Goal: Task Accomplishment & Management: Use online tool/utility

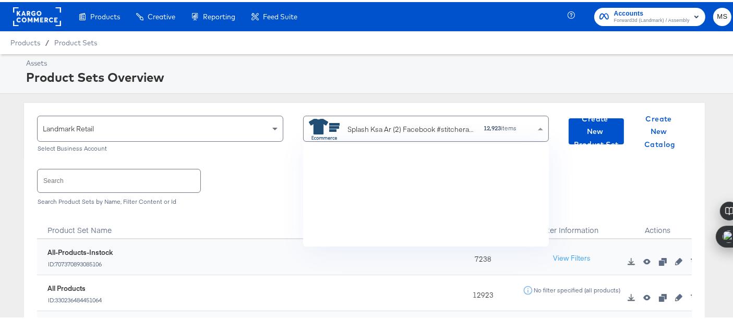
scroll to position [94, 232]
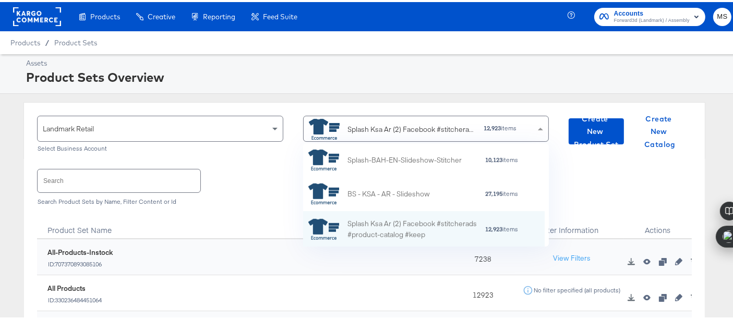
click at [399, 127] on div "Splash Ksa Ar (2) Facebook #stitcherads #product-catalog #keep" at bounding box center [412, 127] width 128 height 11
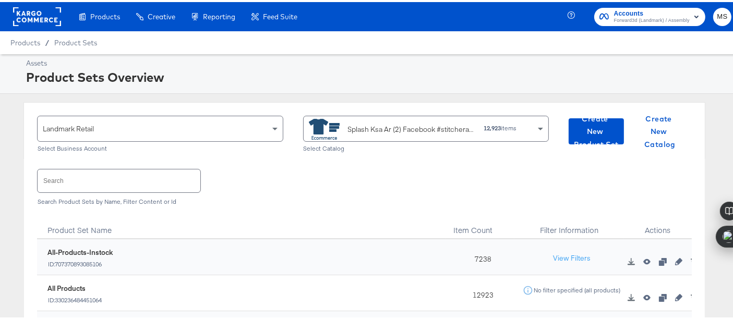
click at [413, 88] on div "Assets Product Sets Overview" at bounding box center [371, 72] width 742 height 40
click at [141, 186] on input "text" at bounding box center [119, 178] width 163 height 22
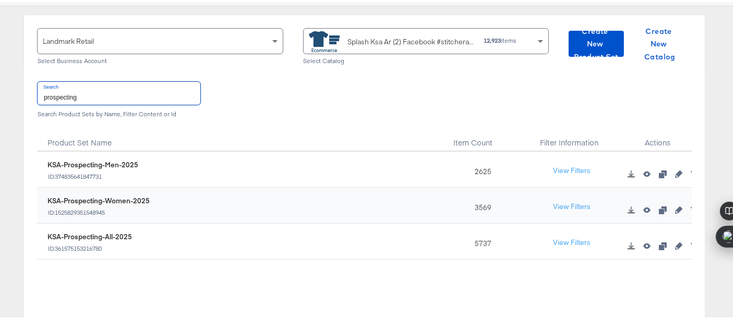
scroll to position [92, 0]
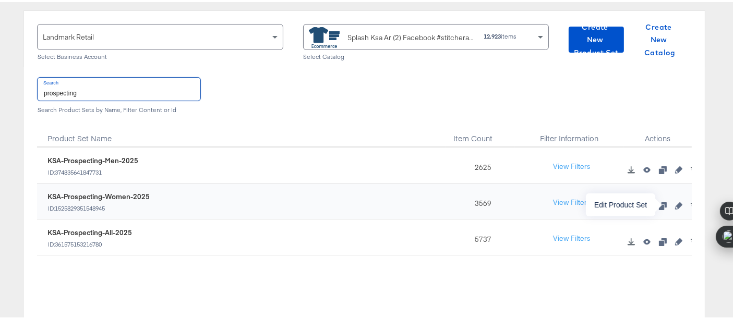
type input "prospecting"
click at [675, 203] on icon "button" at bounding box center [678, 203] width 7 height 7
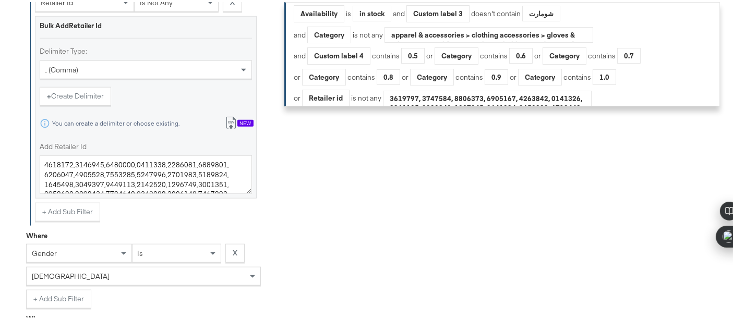
scroll to position [1064, 0]
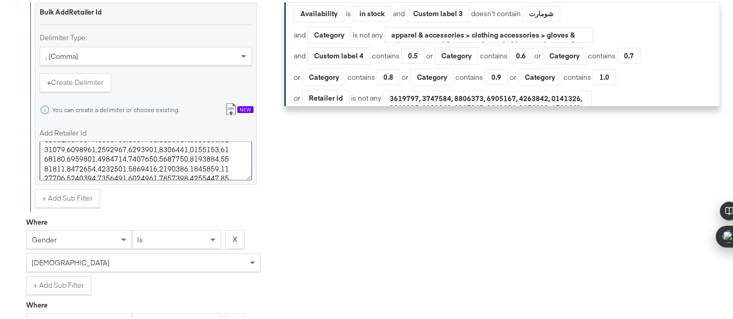
drag, startPoint x: 235, startPoint y: 165, endPoint x: 226, endPoint y: 270, distance: 105.7
click at [228, 166] on textarea "Add Retailer Id" at bounding box center [146, 159] width 212 height 39
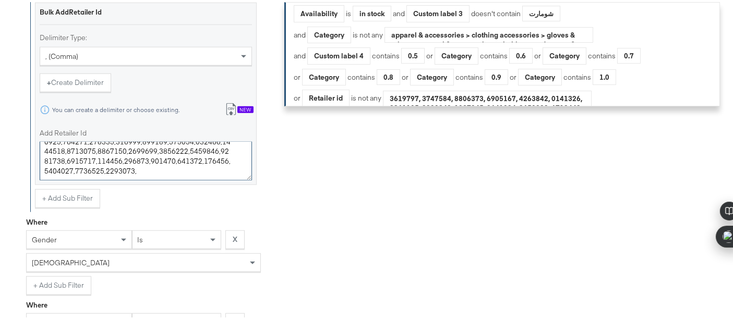
paste textarea "7534762"
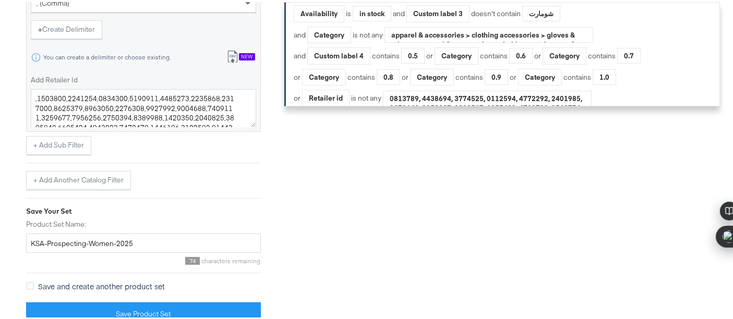
scroll to position [1454, 0]
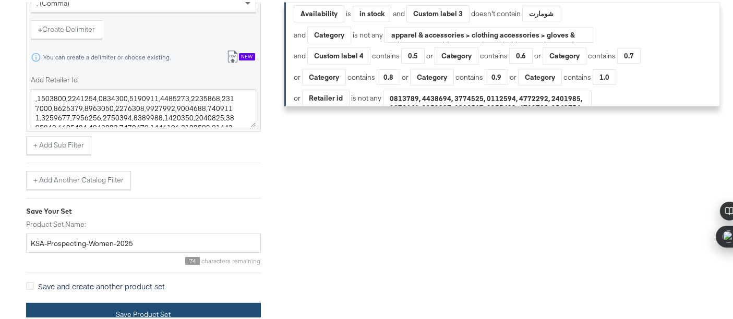
type textarea "4832259,4832260,4832261,4832262,4832730,4832733,4832734,4833280,4833303,4833368…"
click at [207, 305] on button "Save Product Set" at bounding box center [143, 312] width 235 height 23
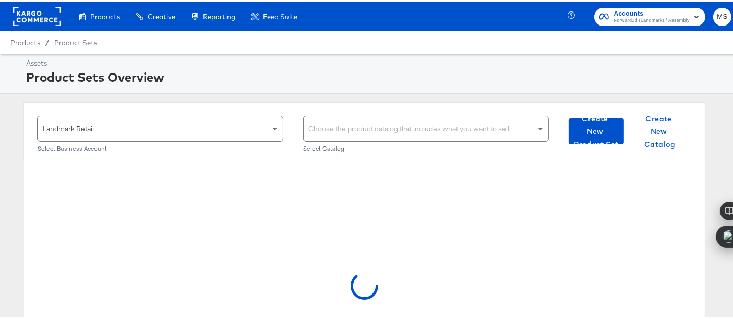
scroll to position [82, 0]
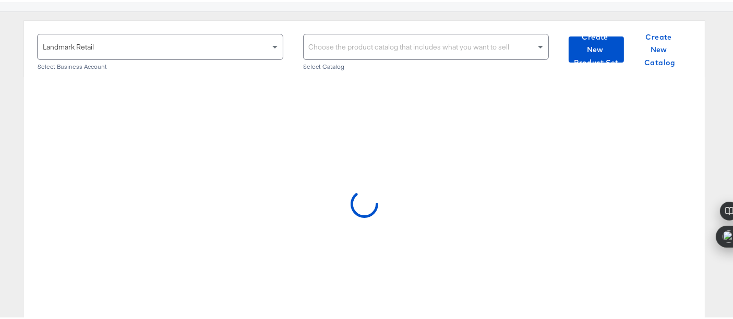
click at [197, 38] on div "Landmark Retail" at bounding box center [160, 44] width 245 height 25
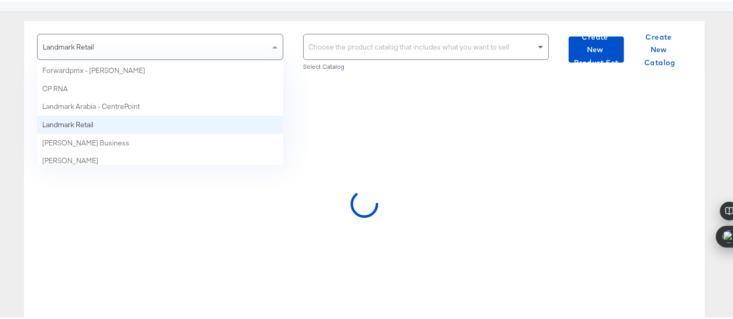
scroll to position [41, 0]
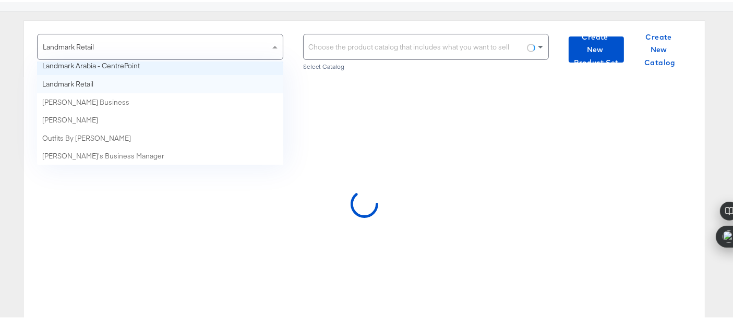
click at [395, 120] on div at bounding box center [364, 205] width 681 height 261
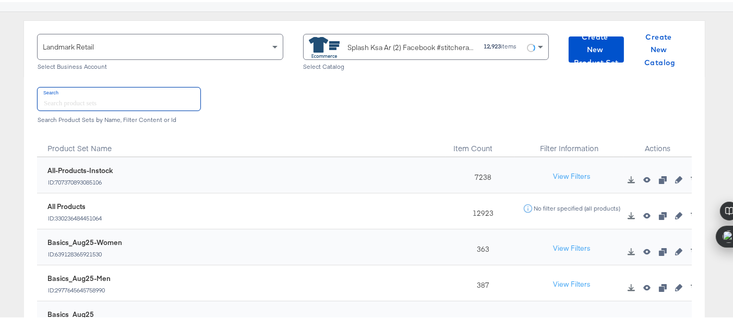
click at [154, 95] on input "text" at bounding box center [119, 97] width 163 height 22
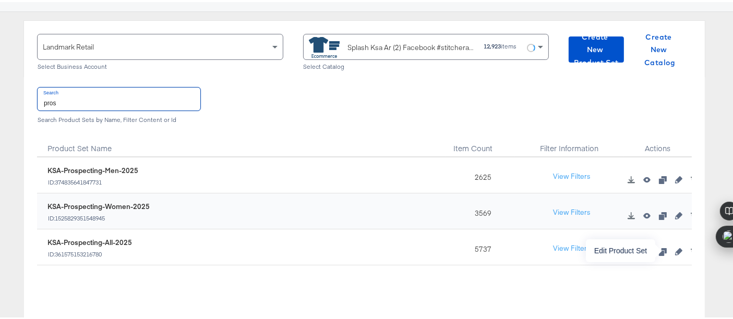
type input "pros"
click at [675, 246] on icon "button" at bounding box center [678, 249] width 7 height 7
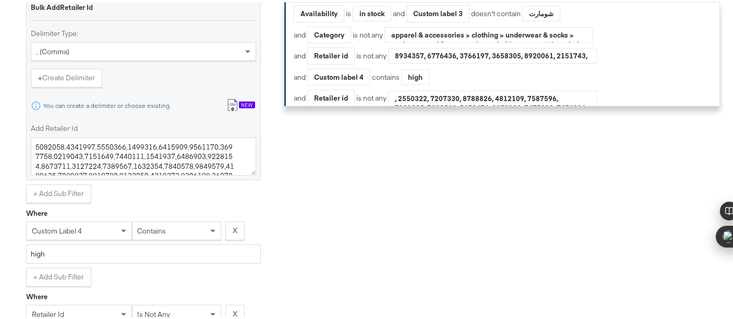
scroll to position [589, 0]
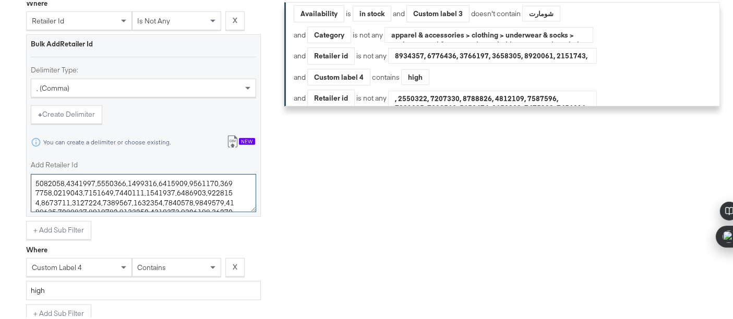
click at [219, 194] on textarea "Add Retailer Id" at bounding box center [143, 191] width 225 height 39
paste textarea "7534762"
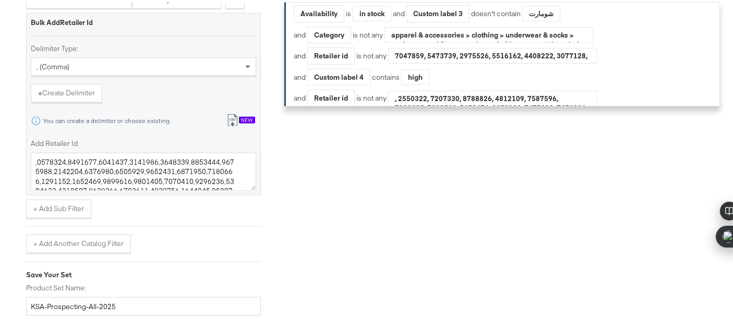
scroll to position [1009, 0]
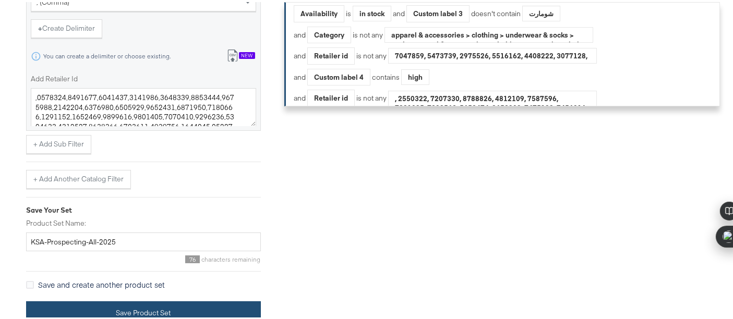
type textarea "3805059,3805060,3805061,3805062,3805063,3805064,3805065,3805066,4206339,4832084…"
click at [195, 309] on button "Save Product Set" at bounding box center [143, 310] width 235 height 23
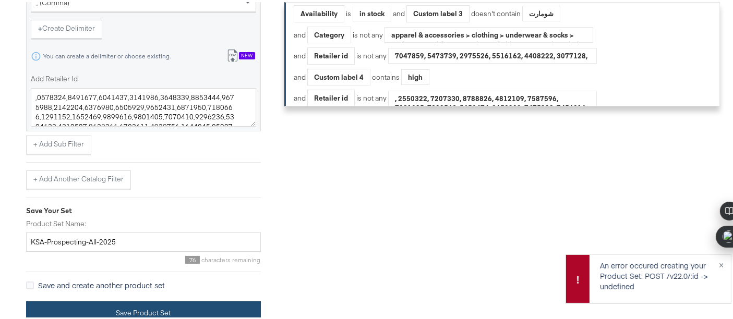
click at [235, 305] on button "Save Product Set" at bounding box center [143, 310] width 235 height 23
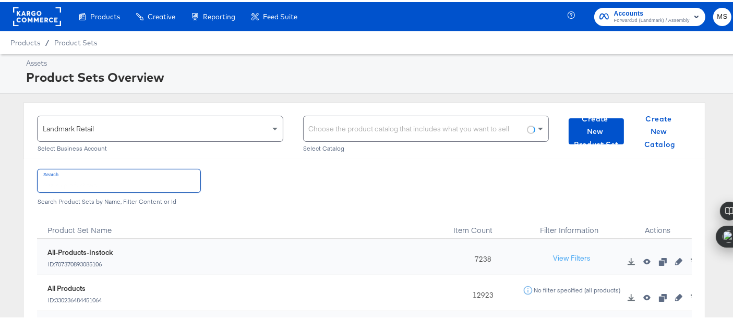
click at [144, 172] on input "text" at bounding box center [119, 178] width 163 height 22
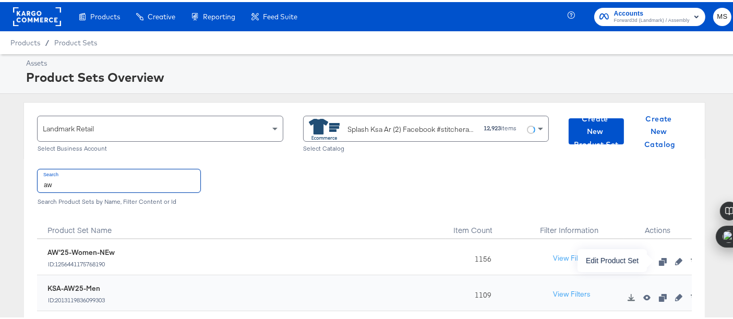
type input "aw"
click at [675, 260] on icon "button" at bounding box center [678, 259] width 7 height 7
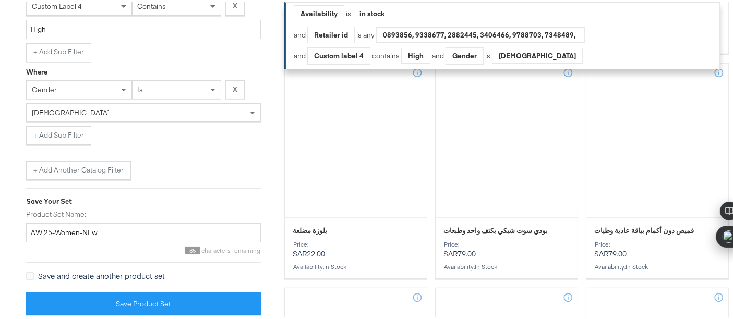
scroll to position [1177, 0]
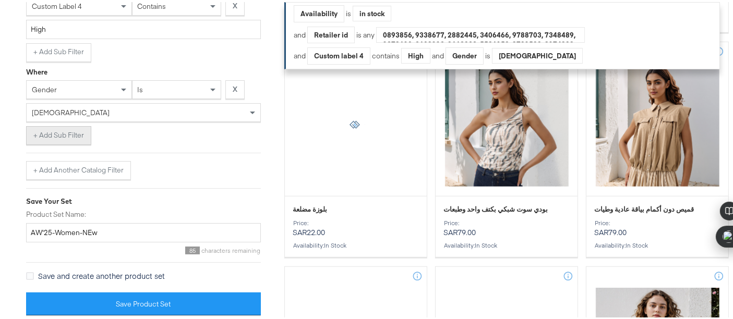
click at [67, 131] on button "+ Add Sub Filter" at bounding box center [58, 133] width 65 height 19
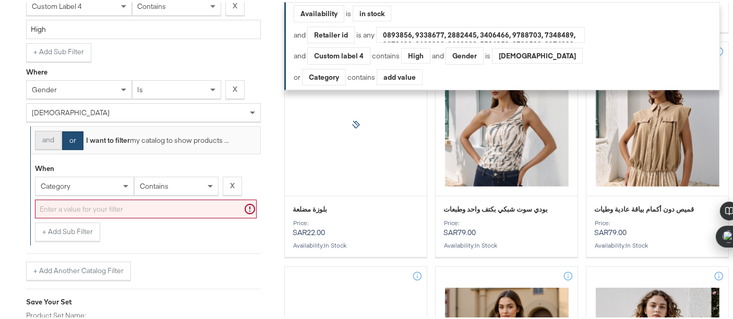
click at [47, 130] on button "and" at bounding box center [48, 138] width 27 height 19
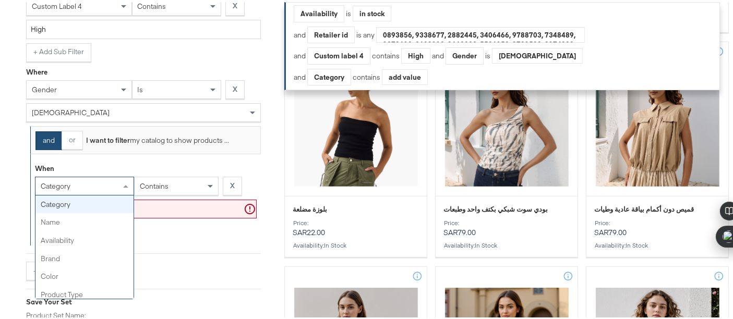
click at [114, 183] on div "category" at bounding box center [84, 184] width 98 height 18
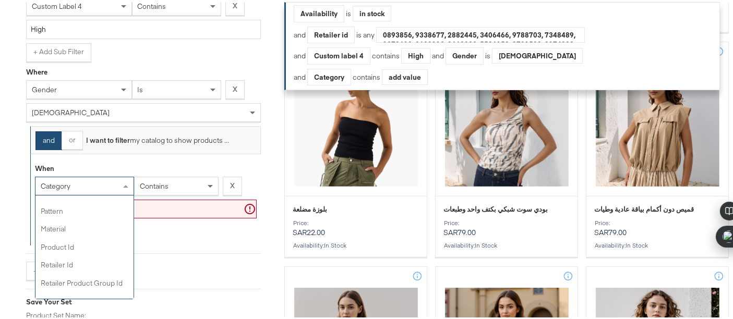
scroll to position [248, 0]
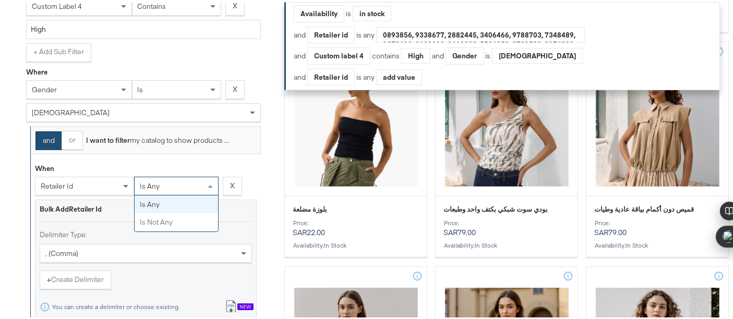
click at [159, 185] on div "is any" at bounding box center [176, 184] width 83 height 18
click at [136, 248] on div ", (comma)" at bounding box center [146, 251] width 212 height 19
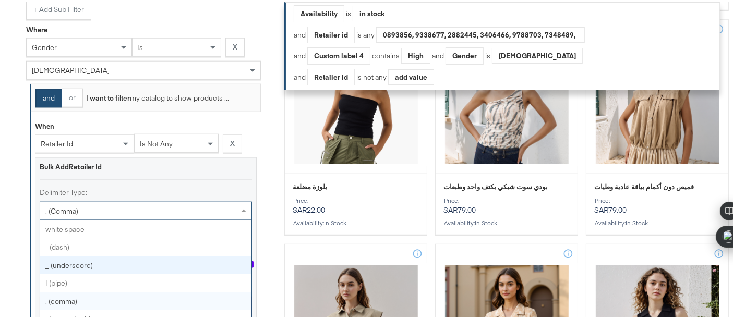
scroll to position [5, 0]
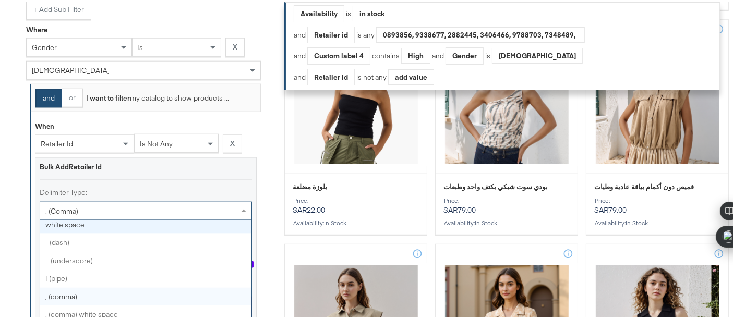
click at [257, 167] on div "When retailer id is not any X Bulk Add Retailer Id Delimiter Type: , (comma) wh…" at bounding box center [145, 237] width 231 height 255
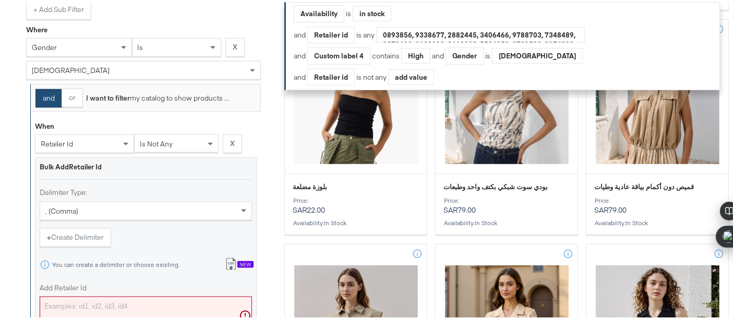
click at [165, 295] on textarea "Add Retailer Id" at bounding box center [146, 314] width 212 height 39
paste textarea "7534762"
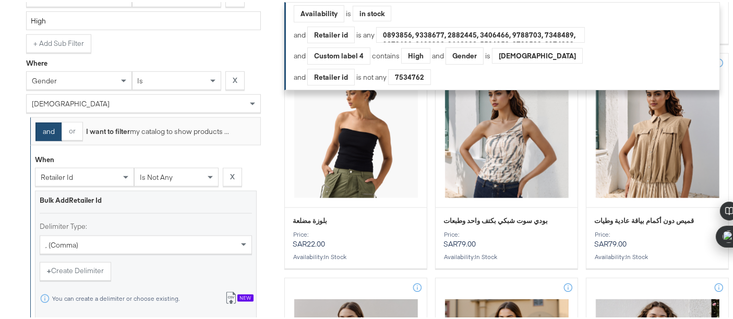
scroll to position [1433, 0]
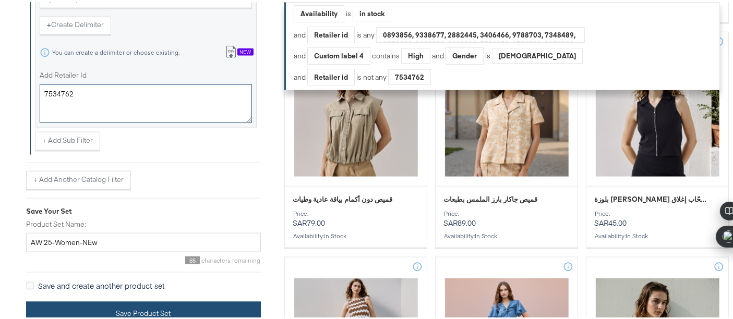
type textarea "7534762"
click at [229, 301] on button "Save Product Set" at bounding box center [143, 311] width 235 height 23
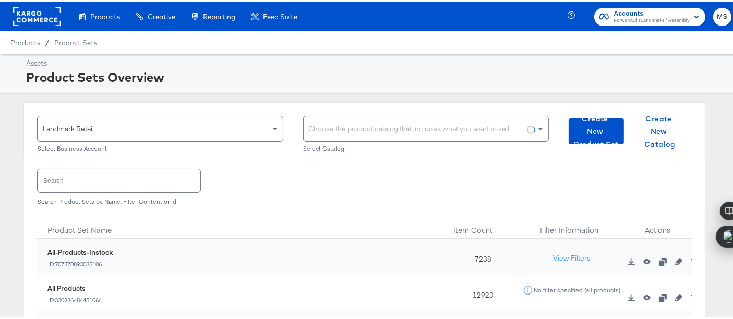
click at [156, 178] on input "text" at bounding box center [119, 178] width 163 height 22
type input "v"
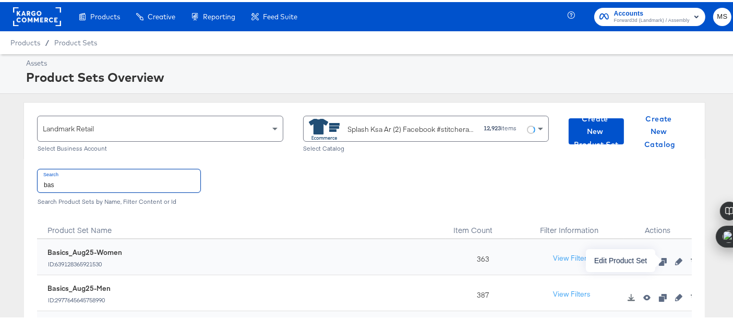
type input "bas"
click at [675, 257] on icon "button" at bounding box center [678, 259] width 7 height 7
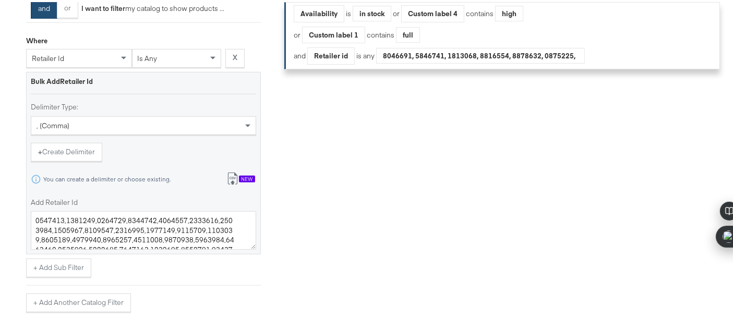
scroll to position [669, 0]
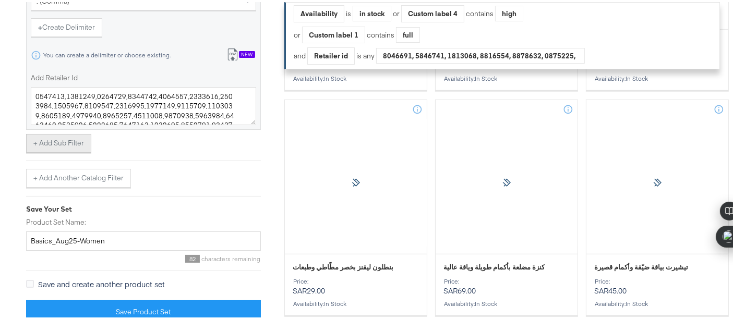
click at [39, 139] on button "+ Add Sub Filter" at bounding box center [58, 141] width 65 height 19
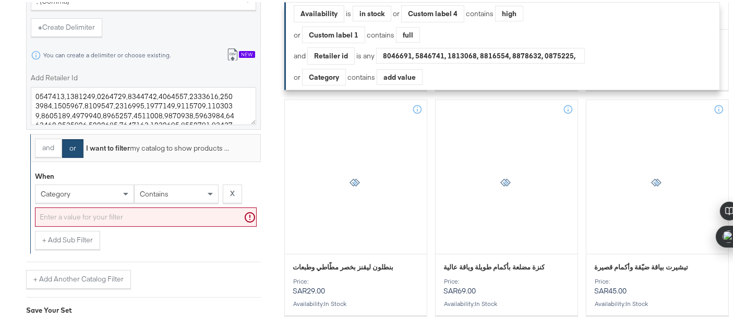
click at [39, 139] on button "and" at bounding box center [48, 146] width 27 height 19
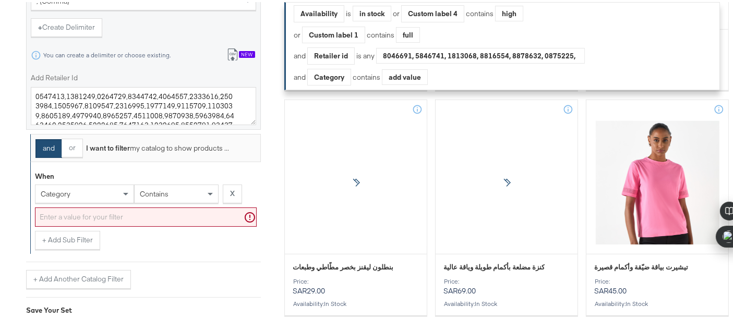
click at [88, 186] on div "category" at bounding box center [84, 192] width 98 height 18
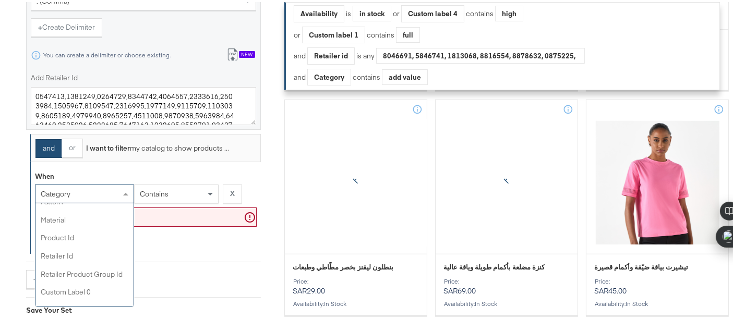
scroll to position [265, 0]
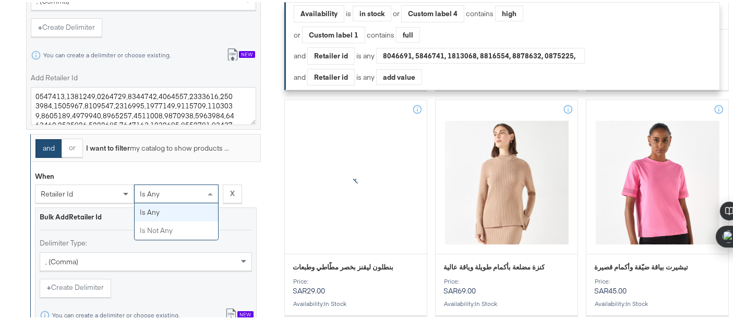
click at [197, 195] on div "is any" at bounding box center [176, 192] width 83 height 18
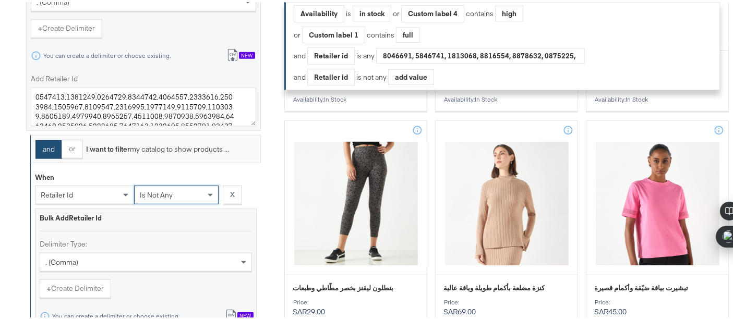
scroll to position [864, 0]
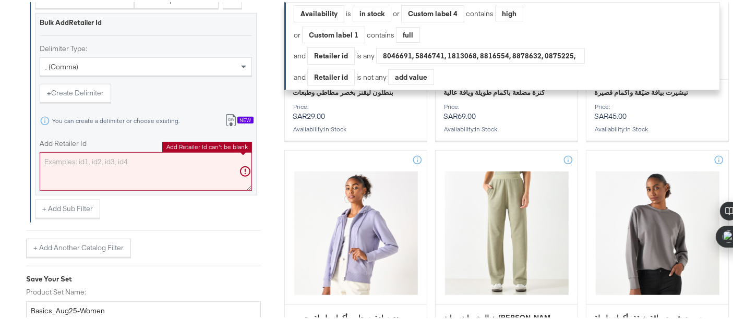
click at [161, 169] on textarea "Add Retailer Id" at bounding box center [146, 169] width 212 height 39
paste textarea "7534762"
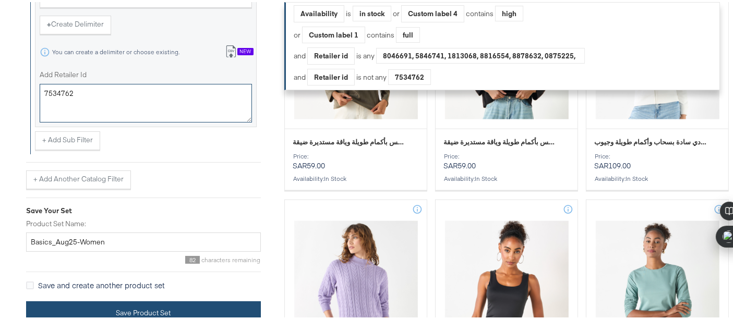
type textarea "7534762"
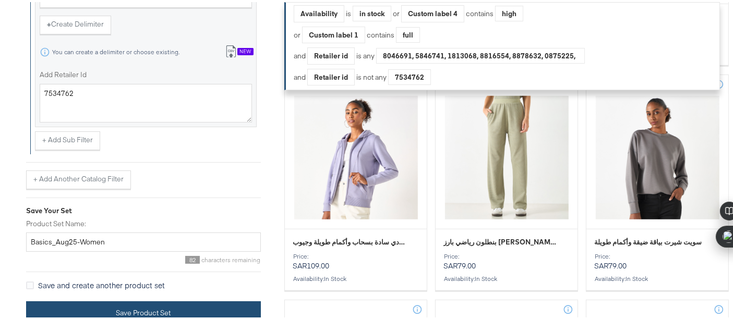
click at [221, 306] on button "Save Product Set" at bounding box center [143, 310] width 235 height 23
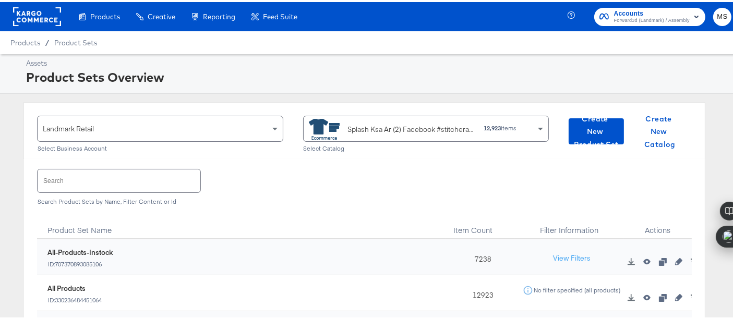
click at [423, 126] on div "Splash Ksa Ar (2) Facebook #stitcherads #product-catalog #keep" at bounding box center [412, 127] width 128 height 11
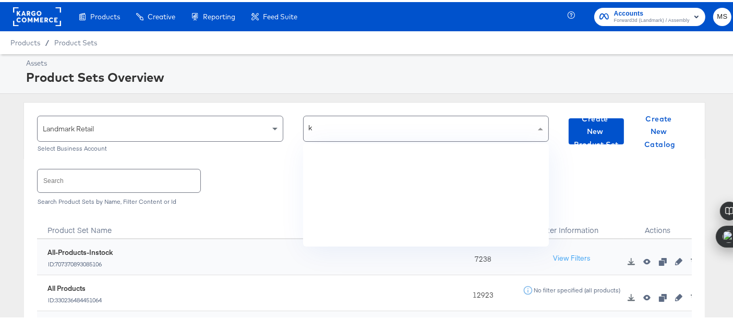
scroll to position [3314, 0]
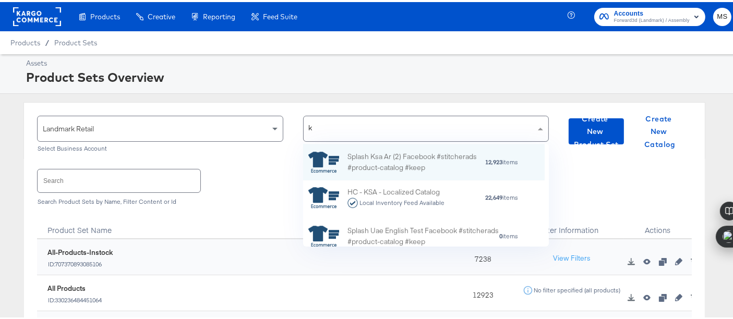
type input "kw"
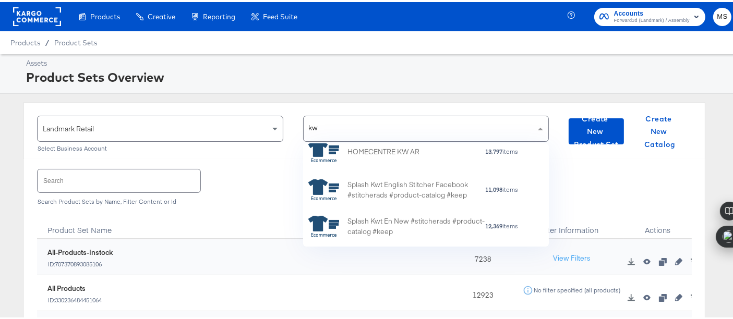
scroll to position [394, 0]
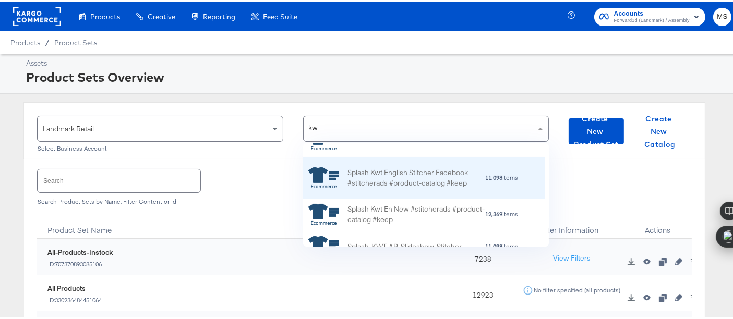
click at [409, 171] on div "Splash Kwt English Stitcher Facebook #stitcherads #product-catalog #keep" at bounding box center [415, 176] width 137 height 22
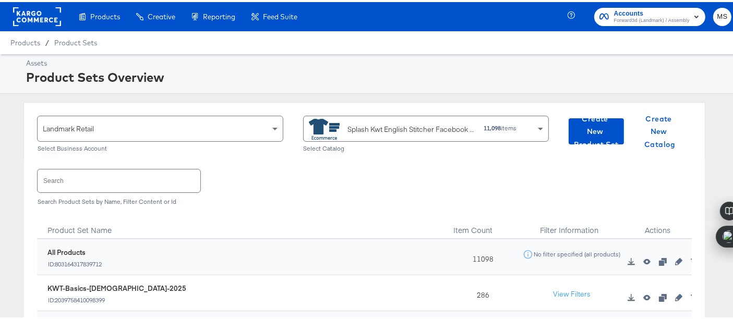
click at [130, 185] on input "text" at bounding box center [119, 178] width 163 height 22
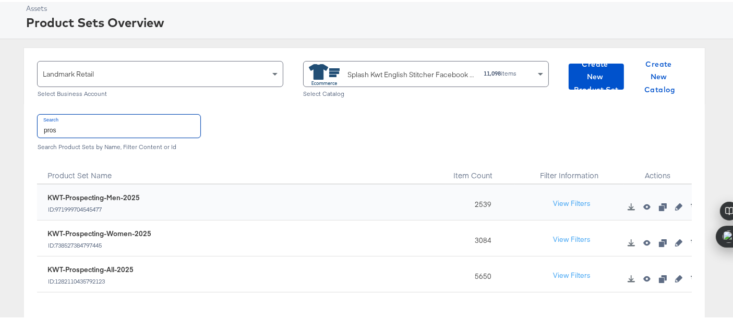
scroll to position [137, 0]
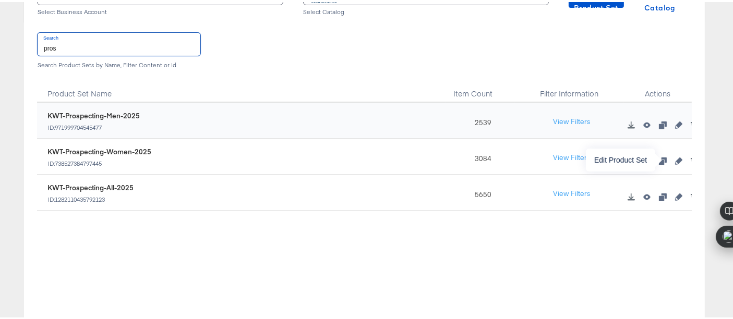
type input "pros"
click at [675, 157] on icon "button" at bounding box center [678, 158] width 7 height 7
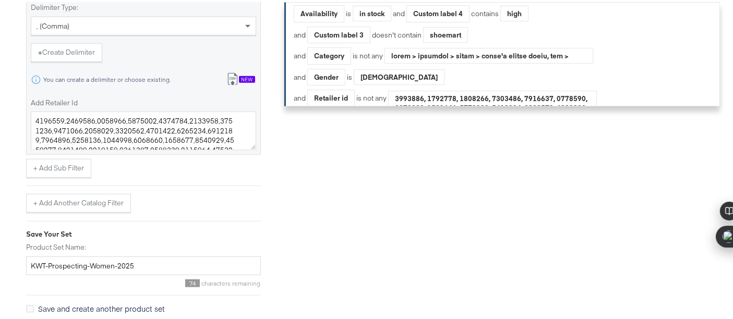
scroll to position [828, 0]
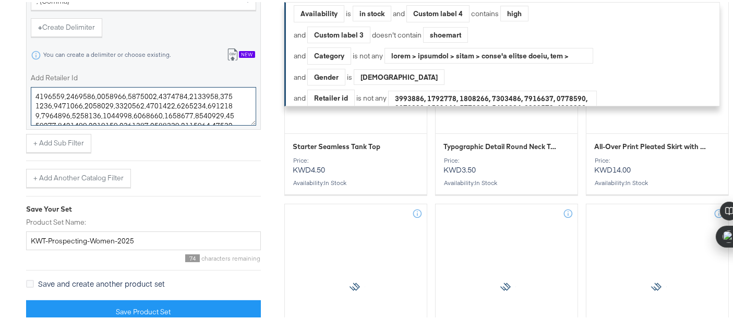
click at [230, 115] on textarea "Add Retailer Id" at bounding box center [143, 104] width 225 height 39
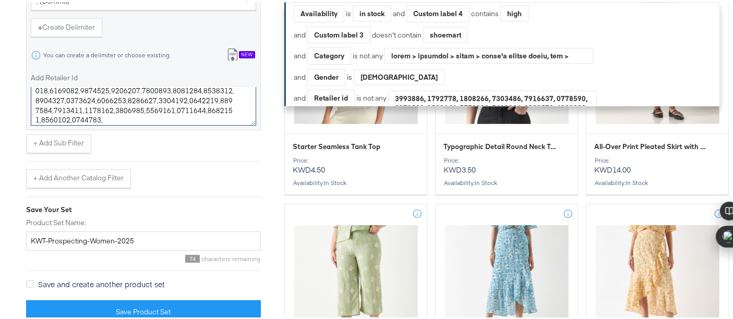
paste textarea "7534762"
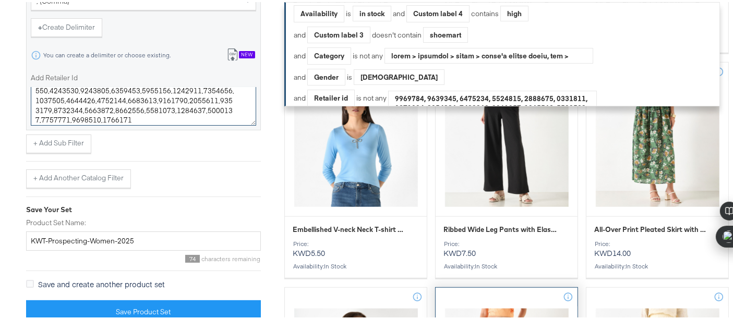
scroll to position [1372, 0]
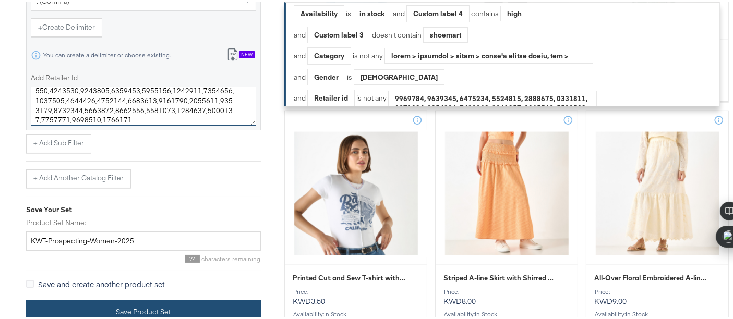
type textarea "7404800,7404801,7404802,7404803,7404804,7404805,7404806,7404807,7404808,7404809…"
click at [174, 309] on button "Save Product Set" at bounding box center [143, 309] width 235 height 23
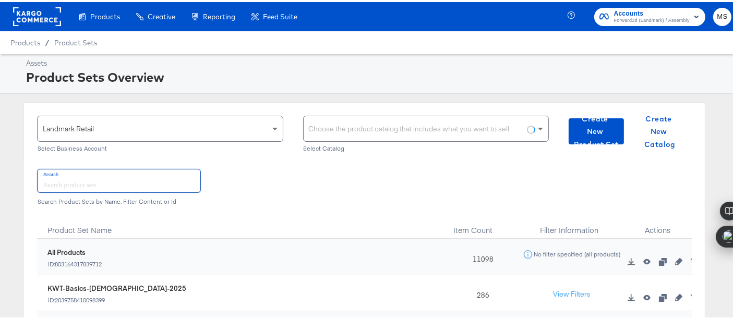
click at [164, 182] on input "text" at bounding box center [119, 178] width 163 height 22
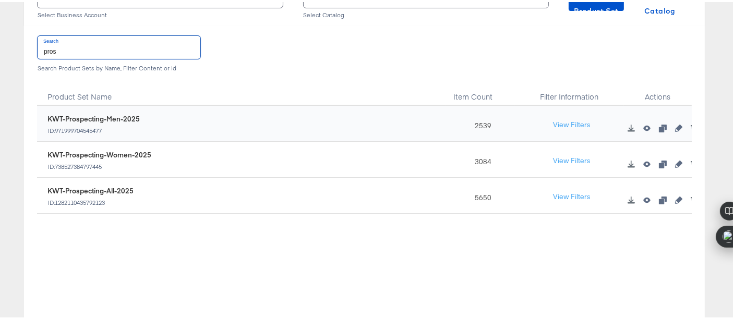
scroll to position [134, 0]
type input "pros"
click at [674, 196] on button "button" at bounding box center [679, 197] width 16 height 7
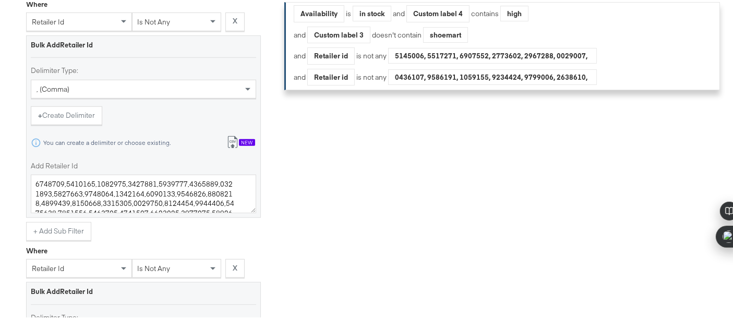
scroll to position [581, 0]
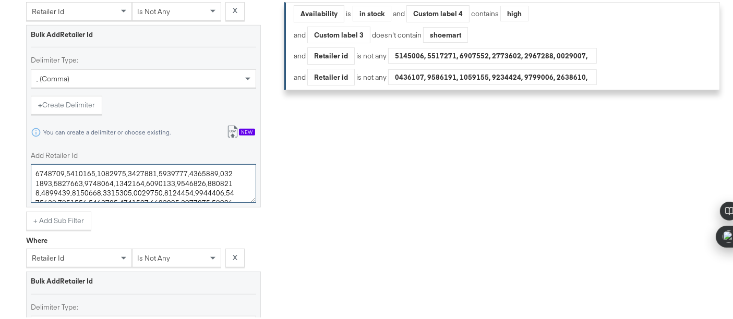
click at [238, 189] on textarea "Add Retailer Id" at bounding box center [143, 181] width 225 height 39
paste textarea "7534762"
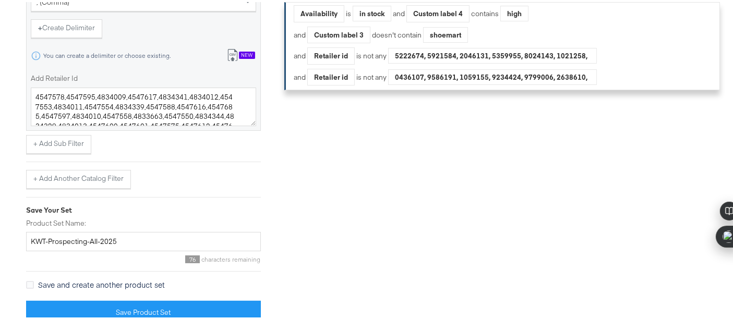
scroll to position [908, 0]
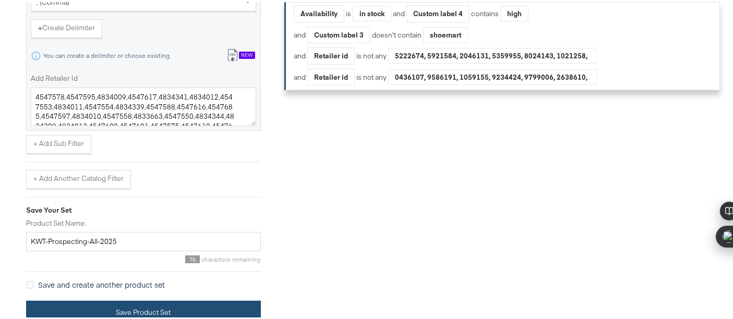
type textarea "7404800,7404801,7404802,7404803,7404804,7404805,7404806,7404807,7404808,7404809…"
click at [222, 309] on button "Save Product Set" at bounding box center [143, 310] width 235 height 23
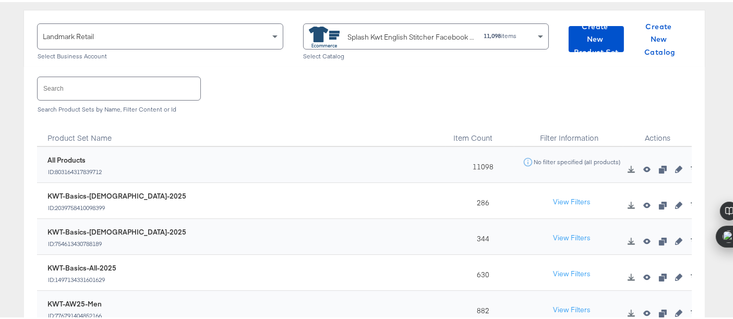
scroll to position [122, 0]
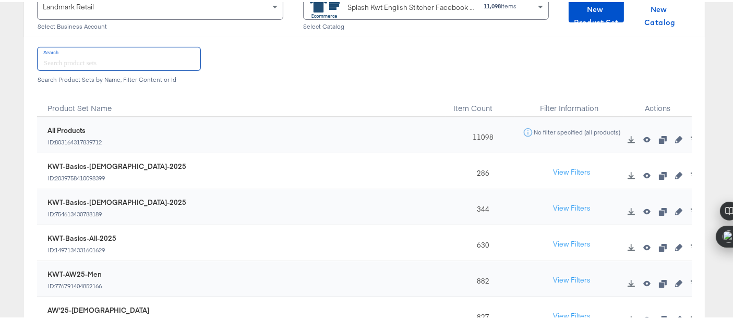
click at [117, 58] on input "text" at bounding box center [119, 56] width 163 height 22
type input "aw"
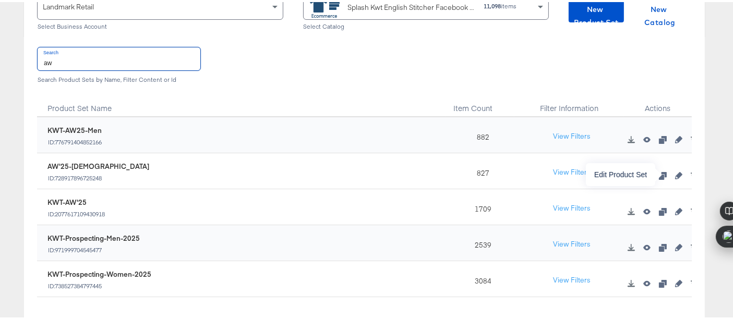
click at [675, 173] on icon "button" at bounding box center [678, 173] width 7 height 7
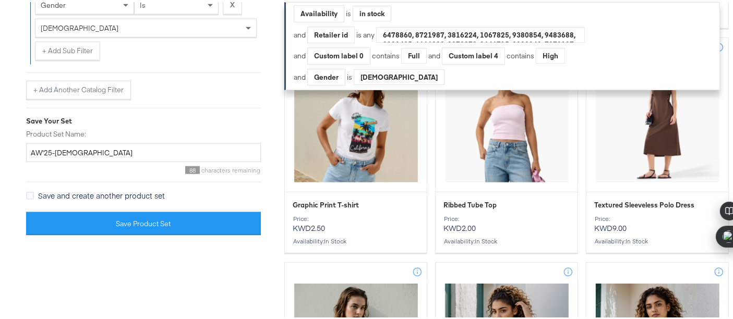
scroll to position [1302, 0]
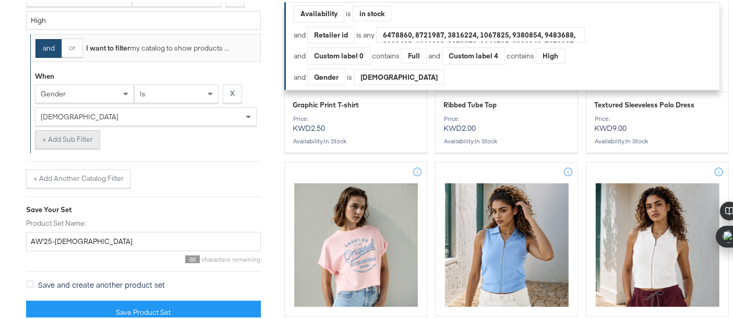
click at [68, 136] on button "+ Add Sub Filter" at bounding box center [67, 137] width 65 height 19
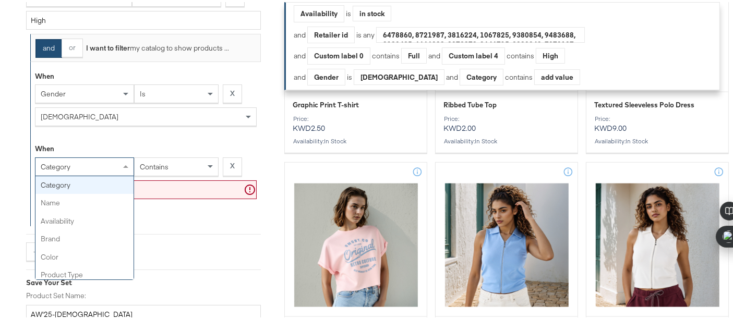
click at [63, 161] on span "category" at bounding box center [56, 164] width 30 height 9
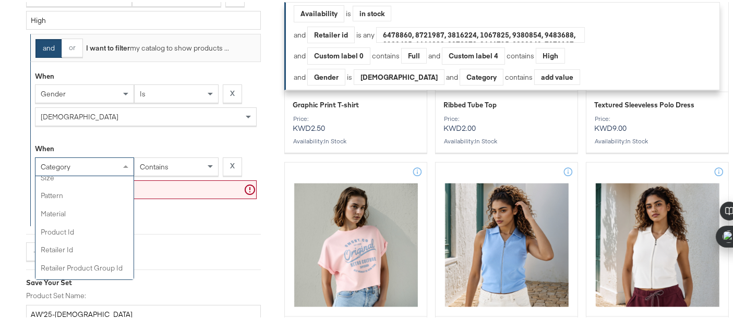
scroll to position [254, 0]
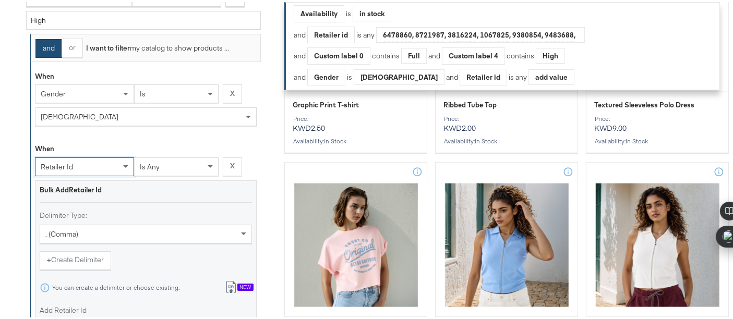
click at [185, 162] on div "is any" at bounding box center [176, 165] width 83 height 18
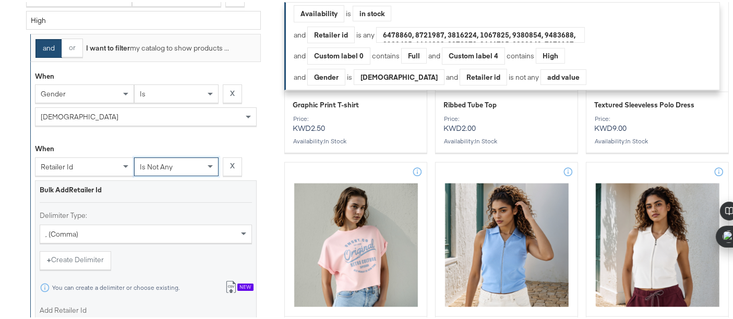
paste textarea "7534762"
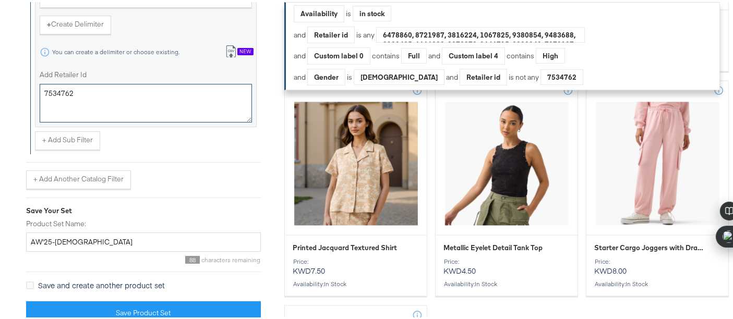
scroll to position [1869, 0]
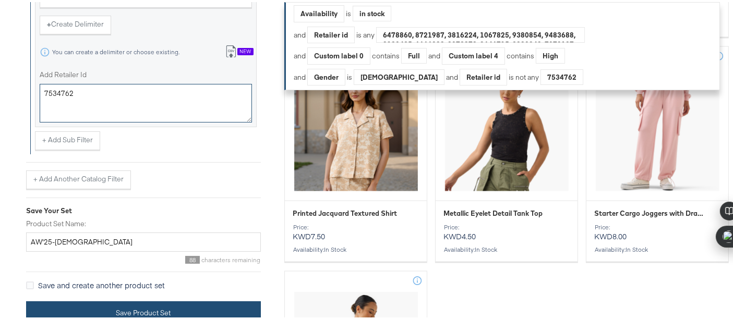
type textarea "7534762"
click at [172, 305] on button "Save Product Set" at bounding box center [143, 310] width 235 height 23
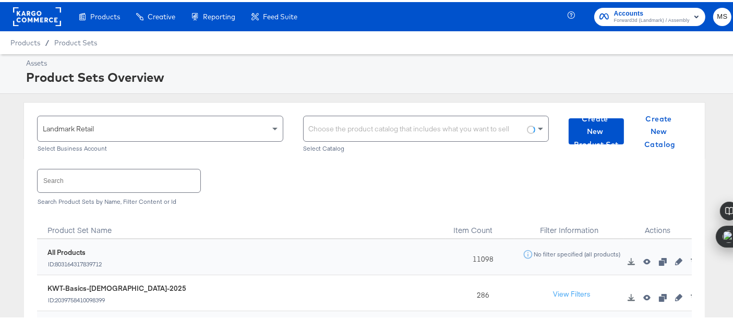
scroll to position [135, 0]
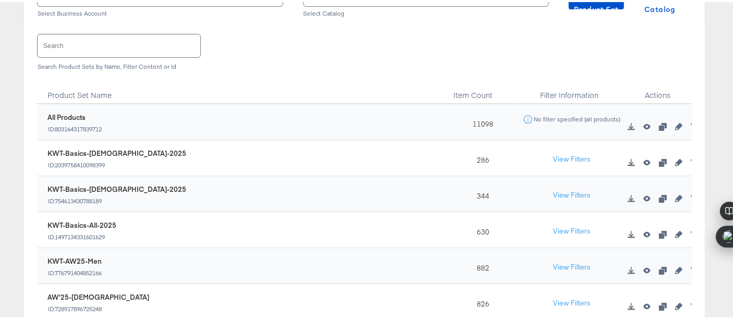
click at [127, 40] on input "text" at bounding box center [119, 43] width 163 height 22
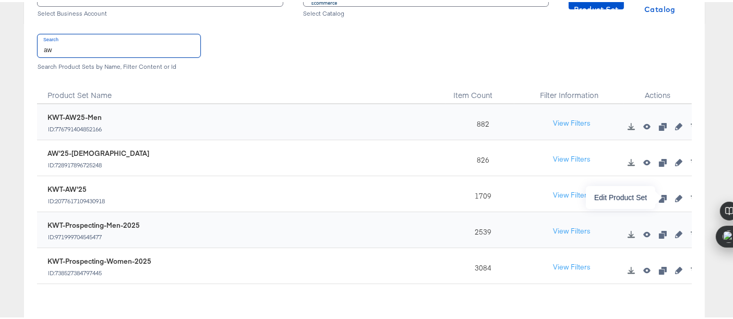
type input "aw"
click at [675, 196] on icon "button" at bounding box center [678, 196] width 7 height 7
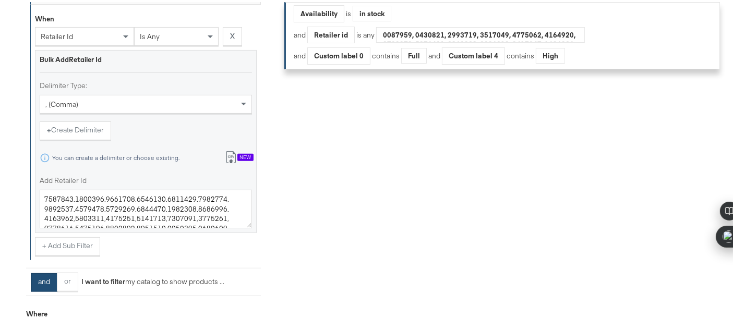
scroll to position [456, 0]
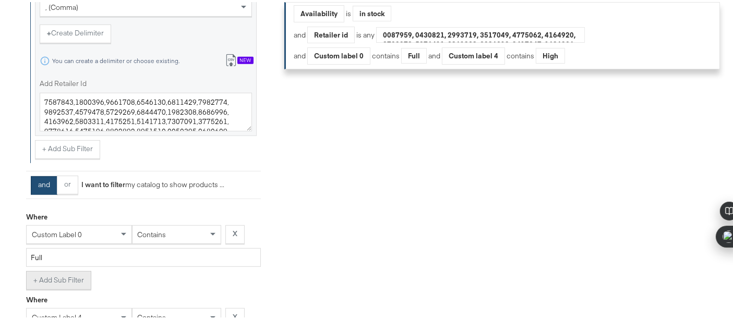
click at [69, 274] on button "+ Add Sub Filter" at bounding box center [58, 278] width 65 height 19
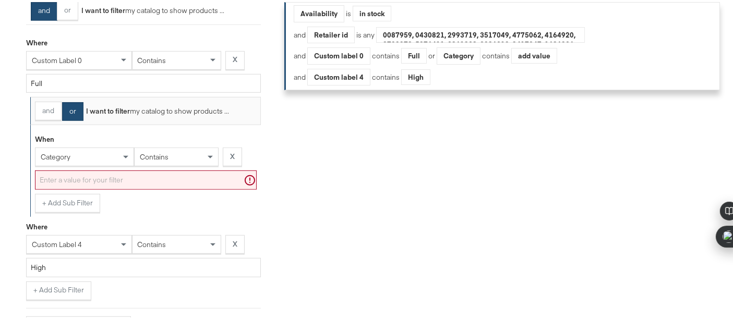
scroll to position [639, 0]
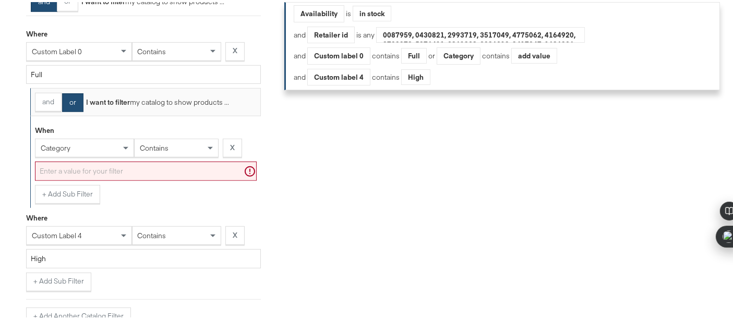
click at [99, 149] on div "category" at bounding box center [84, 146] width 98 height 18
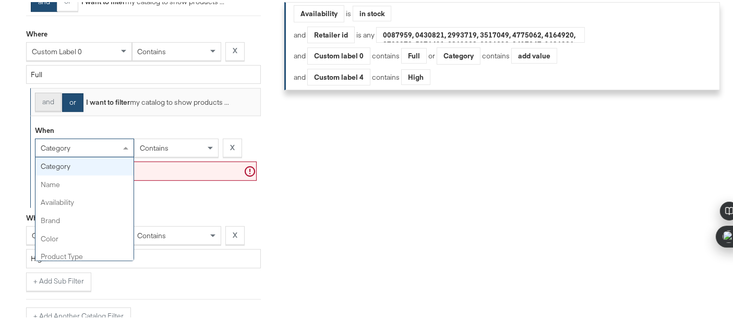
click at [49, 99] on button "and" at bounding box center [48, 100] width 27 height 19
click at [110, 148] on div "category" at bounding box center [84, 146] width 98 height 18
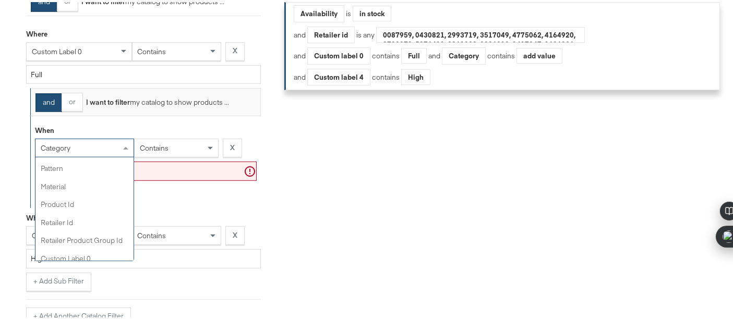
scroll to position [256, 0]
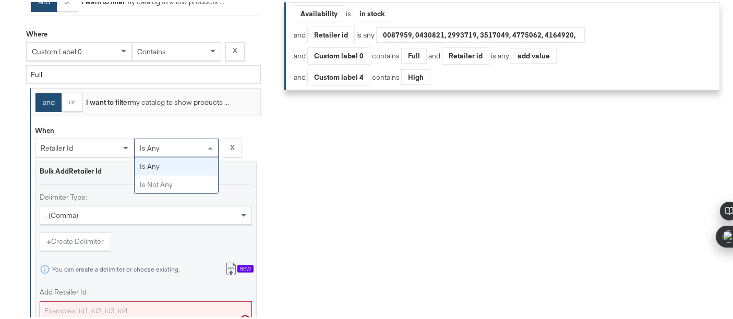
click at [173, 145] on div "is any" at bounding box center [176, 146] width 83 height 18
click at [141, 306] on textarea "Add Retailer Id" at bounding box center [146, 318] width 212 height 39
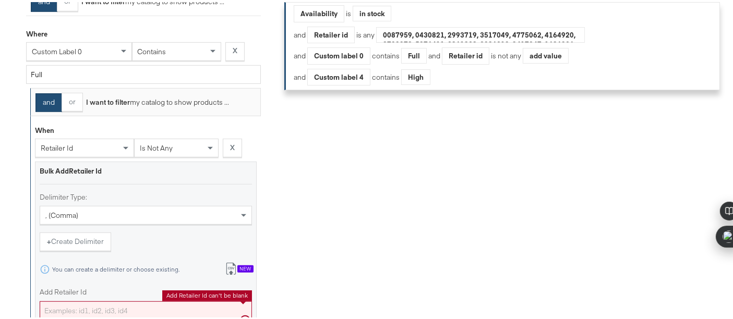
paste textarea "7534762"
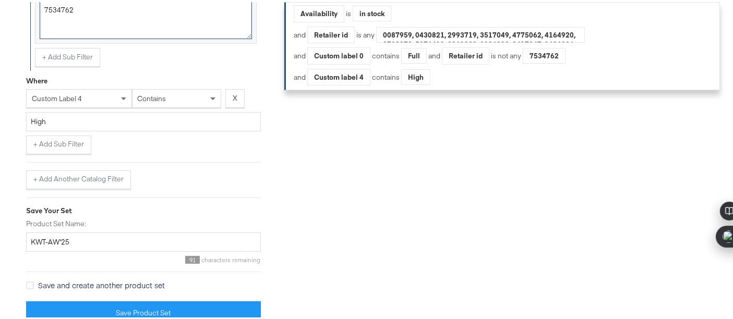
scroll to position [943, 0]
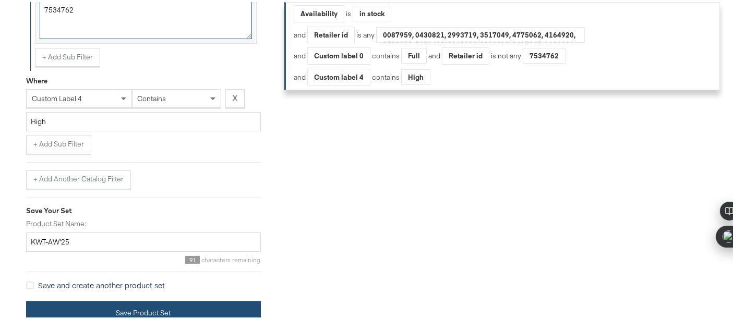
type textarea "7534762"
click at [167, 310] on button "Save Product Set" at bounding box center [143, 310] width 235 height 23
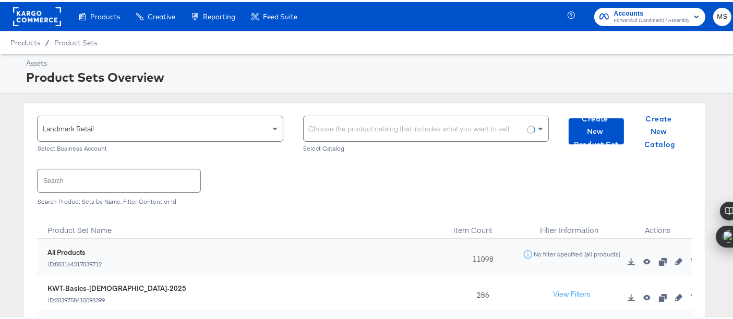
click at [153, 188] on input "text" at bounding box center [119, 178] width 163 height 22
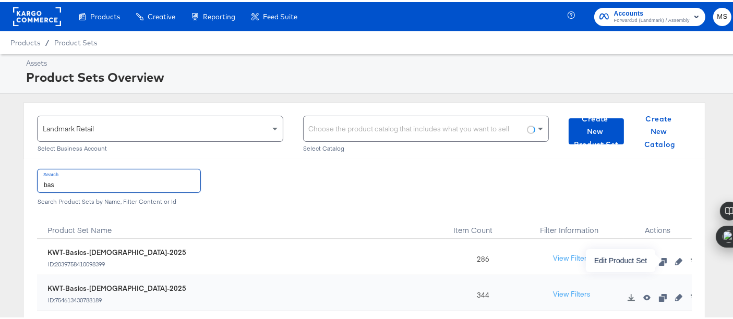
type input "bas"
click at [675, 258] on icon "button" at bounding box center [678, 259] width 7 height 7
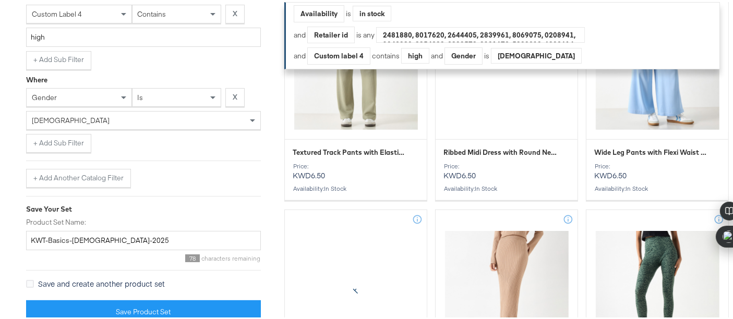
scroll to position [745, 0]
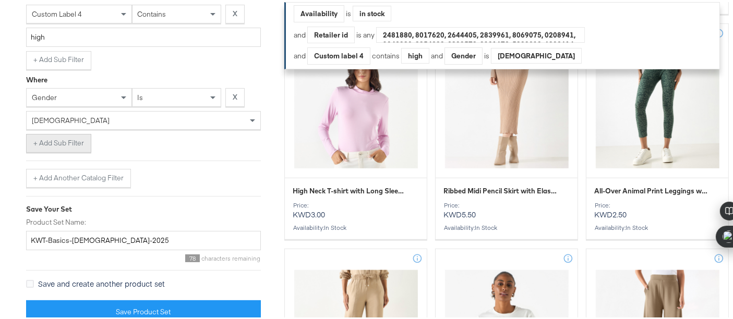
click at [59, 147] on button "+ Add Sub Filter" at bounding box center [58, 141] width 65 height 19
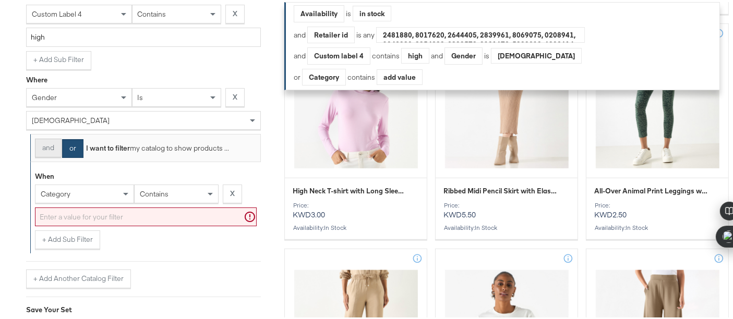
click at [56, 145] on button "and" at bounding box center [48, 146] width 27 height 19
click at [81, 190] on div "category" at bounding box center [84, 192] width 98 height 18
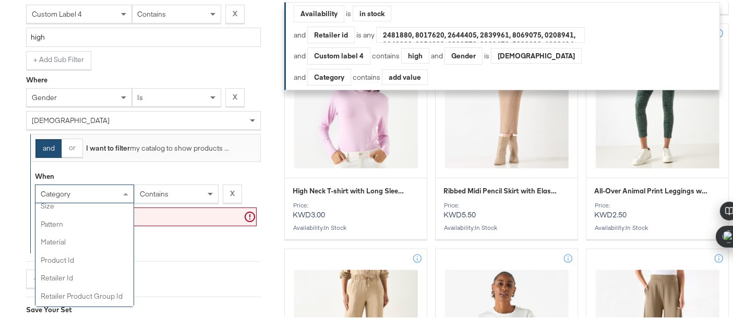
scroll to position [250, 0]
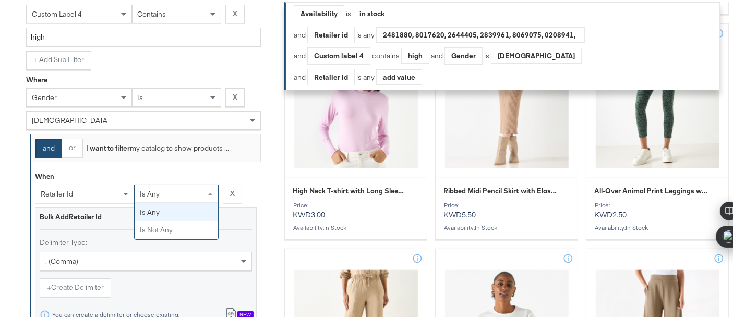
click at [158, 190] on span "is any" at bounding box center [150, 191] width 20 height 9
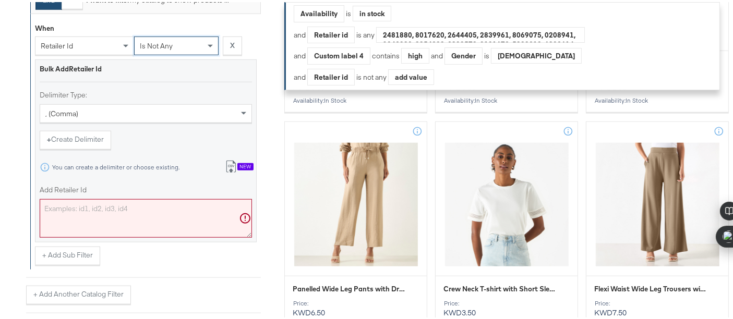
scroll to position [899, 0]
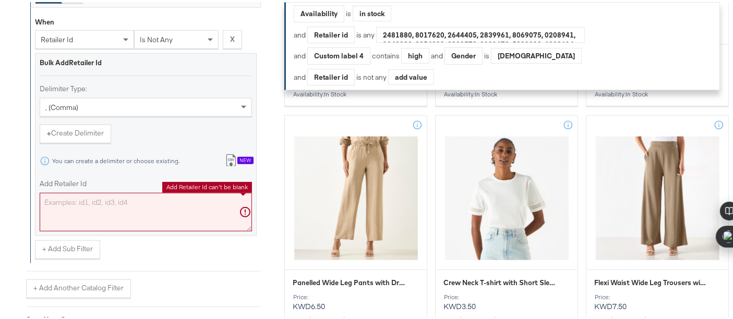
click at [191, 207] on textarea "Add Retailer Id" at bounding box center [146, 210] width 212 height 39
paste textarea "7534762"
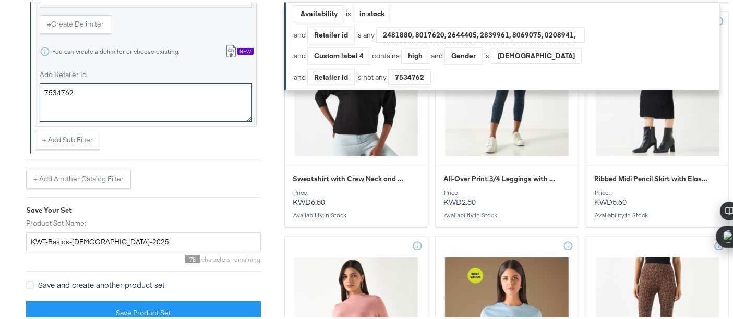
scroll to position [1238, 0]
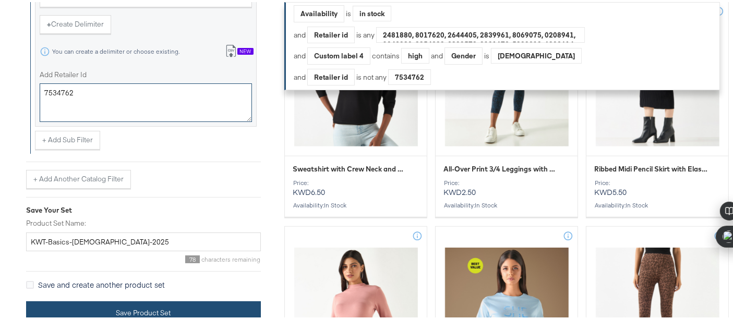
type textarea "7534762"
click at [171, 309] on button "Save Product Set" at bounding box center [143, 310] width 235 height 23
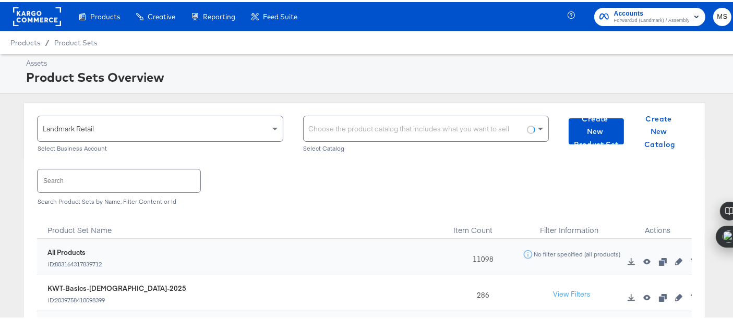
click at [347, 125] on div "Choose the product catalog that includes what you want to sell" at bounding box center [426, 126] width 245 height 25
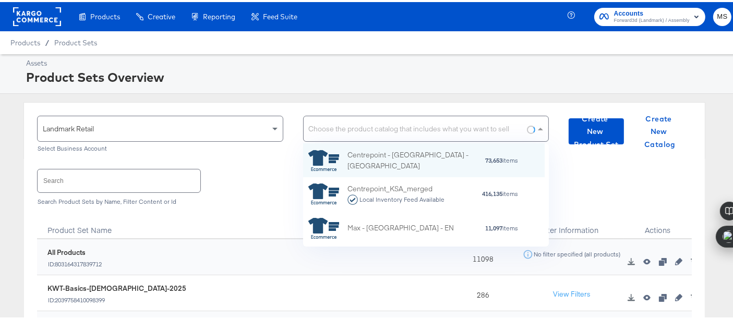
scroll to position [94, 232]
type input "[GEOGRAPHIC_DATA]"
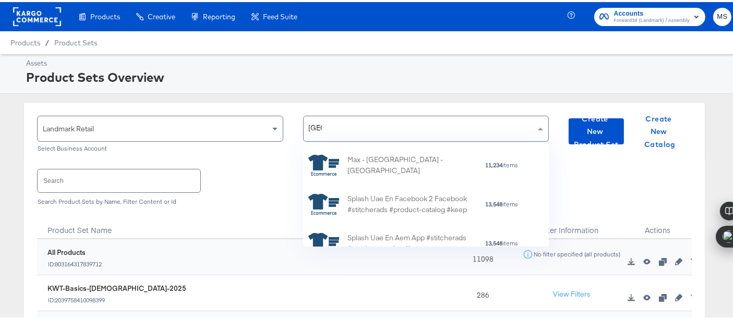
scroll to position [379, 0]
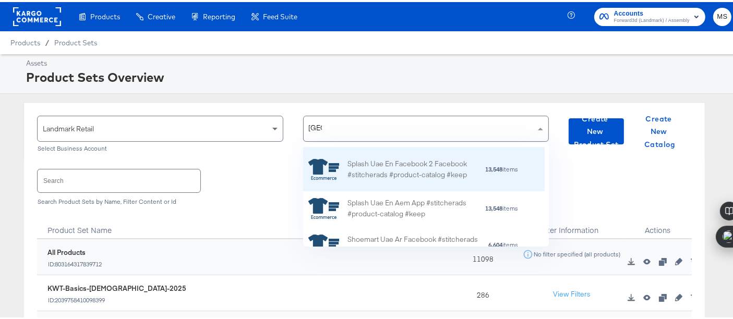
click at [396, 175] on div "Splash Uae En Facebook 2 Facebook #stitcherads #product-catalog #keep" at bounding box center [415, 167] width 137 height 22
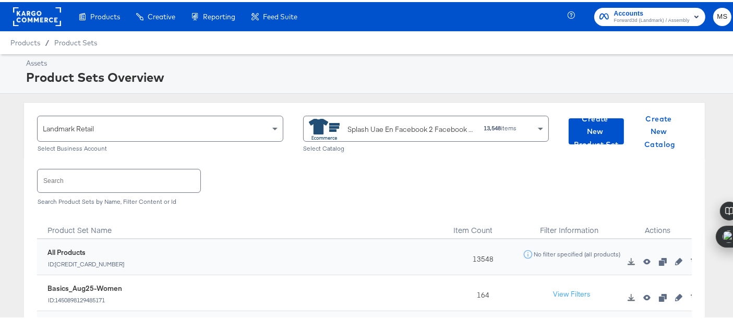
click at [88, 166] on div "Search Search Product Sets by Name, Filter Content or Id" at bounding box center [364, 184] width 655 height 54
click at [86, 173] on input "text" at bounding box center [119, 178] width 163 height 22
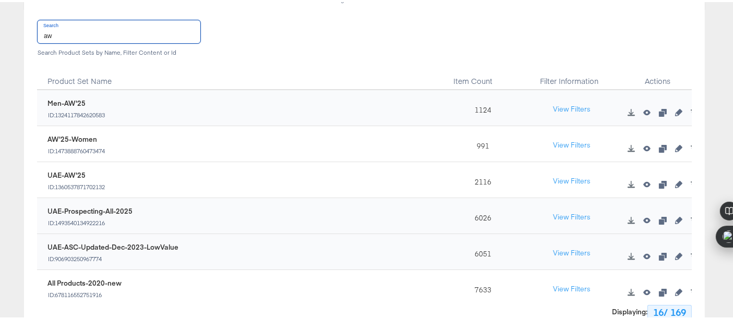
scroll to position [151, 0]
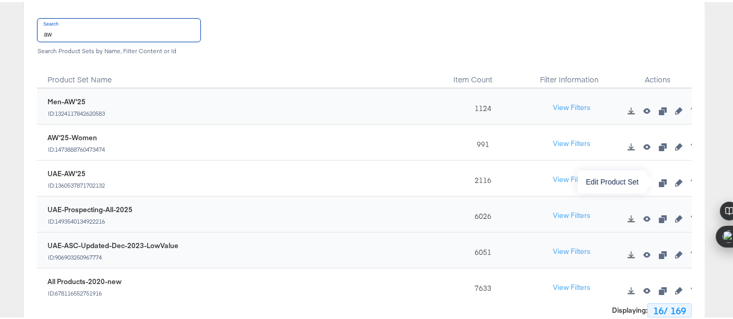
type input "aw"
click at [675, 179] on icon "button" at bounding box center [678, 180] width 7 height 7
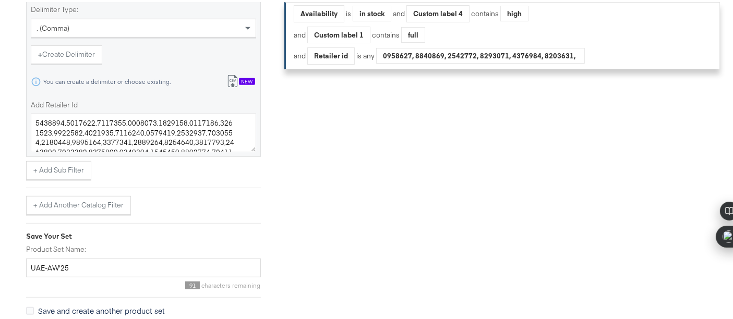
scroll to position [662, 0]
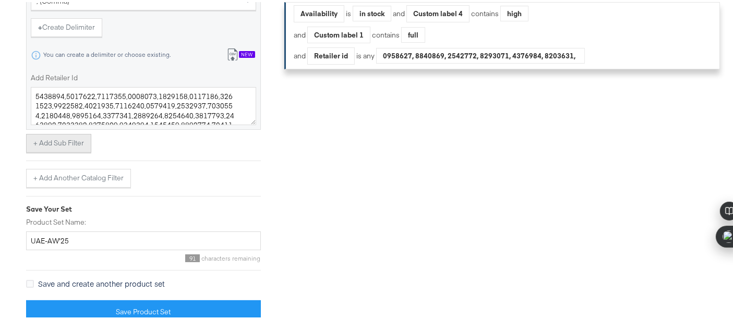
click at [52, 138] on button "+ Add Sub Filter" at bounding box center [58, 141] width 65 height 19
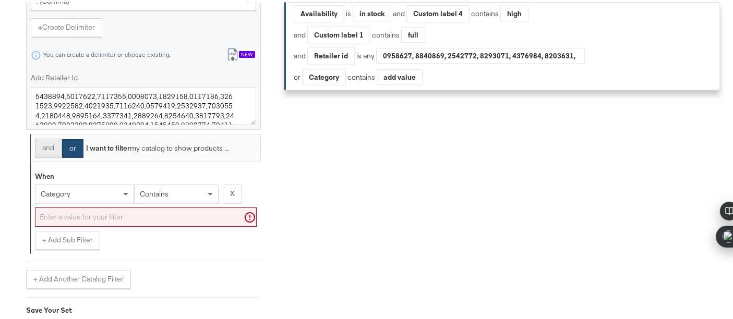
click at [48, 143] on button "and" at bounding box center [48, 146] width 27 height 19
click at [69, 194] on div "category" at bounding box center [84, 192] width 98 height 18
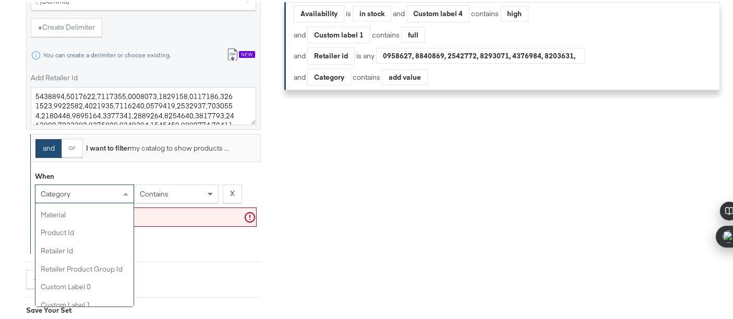
scroll to position [271, 0]
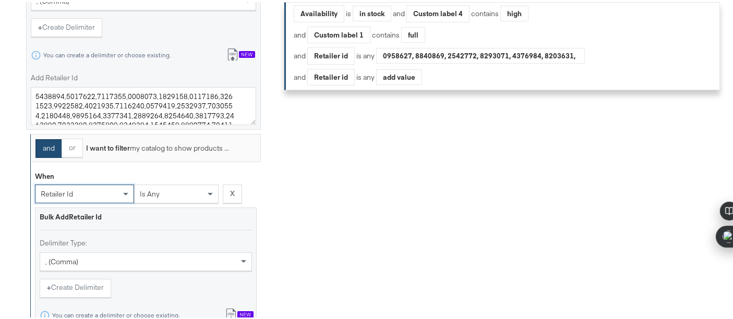
click at [176, 192] on div "is any" at bounding box center [176, 192] width 83 height 18
click at [126, 252] on div ", (comma)" at bounding box center [145, 260] width 211 height 18
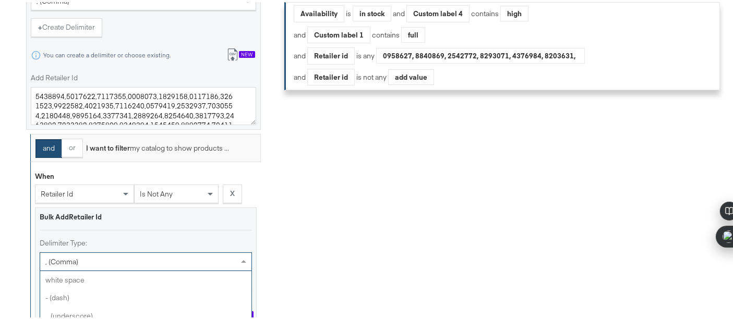
scroll to position [5, 0]
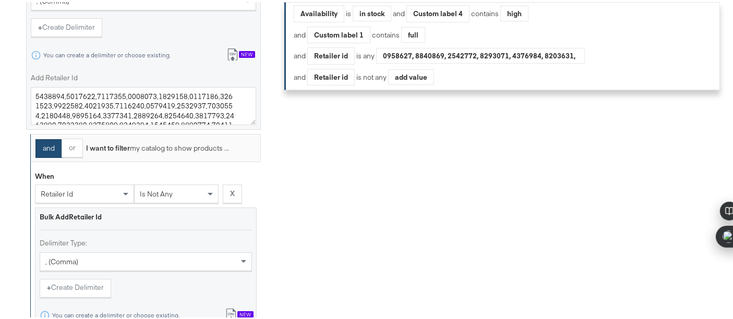
click at [212, 233] on div "Bulk Add Retailer Id Delimiter Type: , (comma) + Create Delimiter You can creat…" at bounding box center [146, 296] width 222 height 183
drag, startPoint x: 731, startPoint y: 240, endPoint x: 737, endPoint y: 266, distance: 26.8
click at [144, 311] on div "You can create a delimiter or choose existing." at bounding box center [116, 313] width 128 height 7
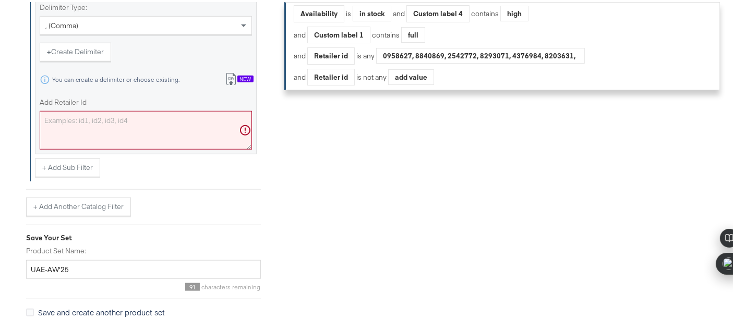
scroll to position [896, 0]
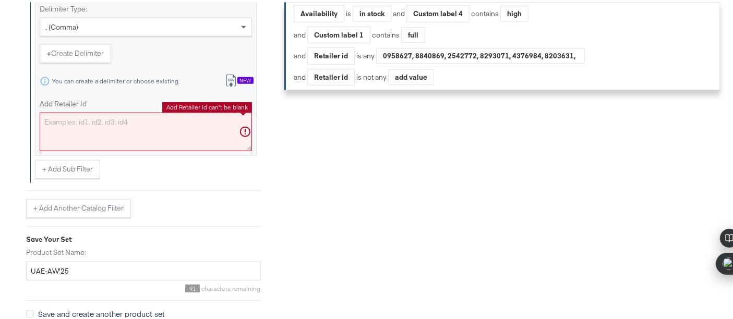
click at [160, 126] on textarea "Add Retailer Id" at bounding box center [146, 130] width 212 height 39
paste textarea "7534762"
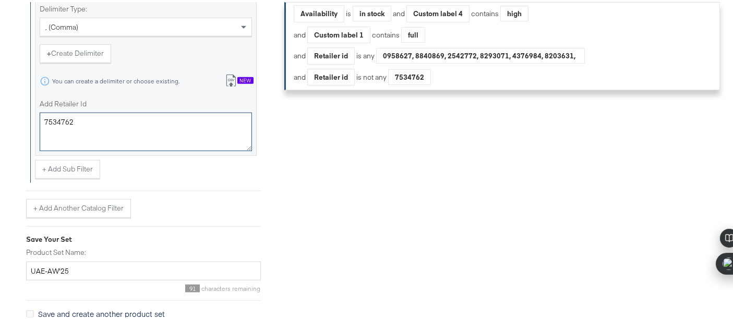
scroll to position [925, 0]
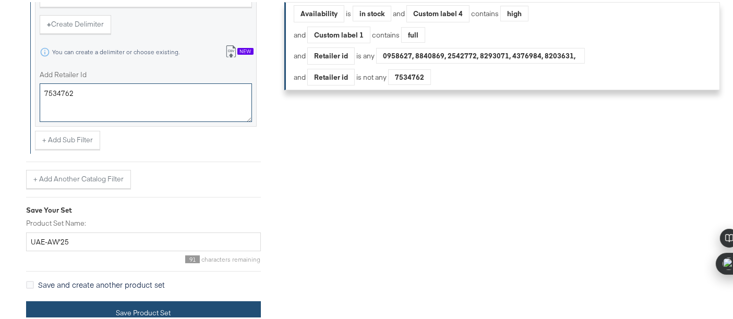
type textarea "7534762"
click at [171, 316] on button "Save Product Set" at bounding box center [143, 310] width 235 height 23
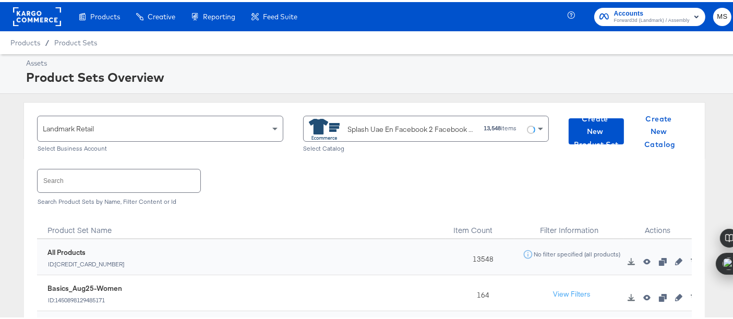
click at [456, 128] on div "Splash Uae En Facebook 2 Facebook #stitcherads #product-catalog #keep" at bounding box center [412, 127] width 128 height 11
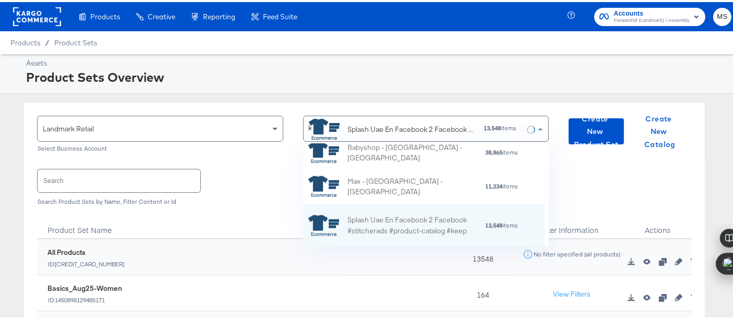
type input "ksa"
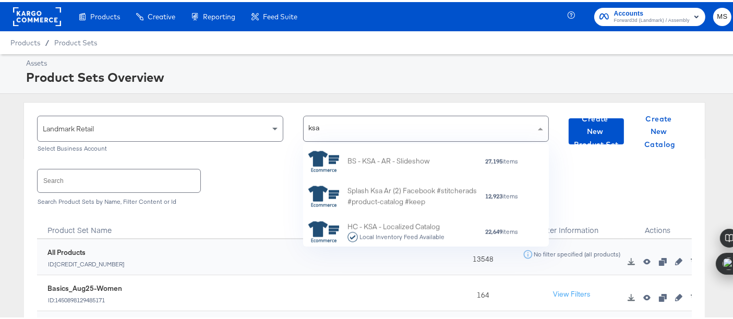
scroll to position [1456, 0]
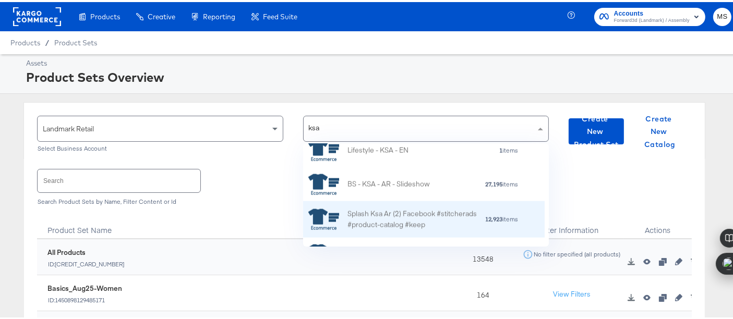
click at [396, 217] on div "Splash Ksa Ar (2) Facebook #stitcherads #product-catalog #keep" at bounding box center [415, 218] width 137 height 22
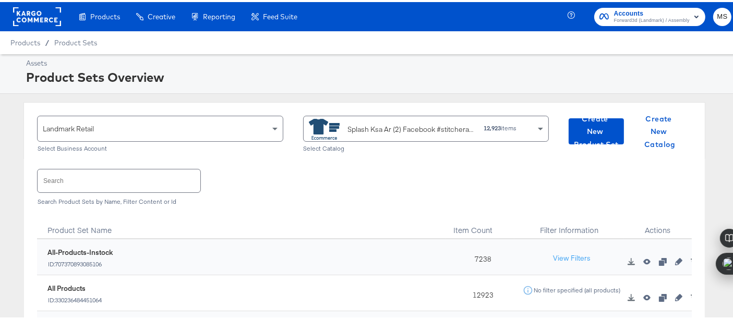
click at [189, 178] on input "text" at bounding box center [119, 178] width 163 height 22
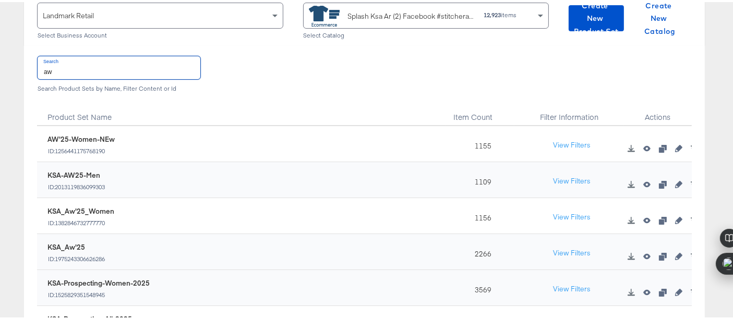
scroll to position [124, 0]
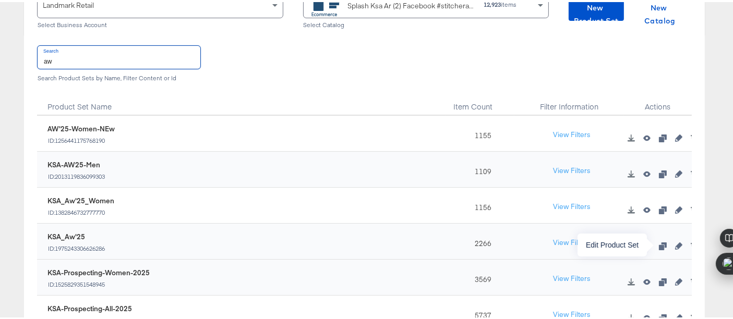
type input "aw"
click at [675, 243] on icon "button" at bounding box center [678, 243] width 7 height 7
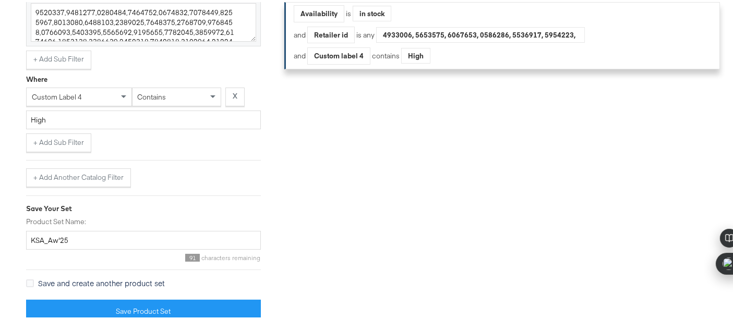
scroll to position [579, 0]
click at [50, 143] on button "+ Add Sub Filter" at bounding box center [58, 141] width 65 height 19
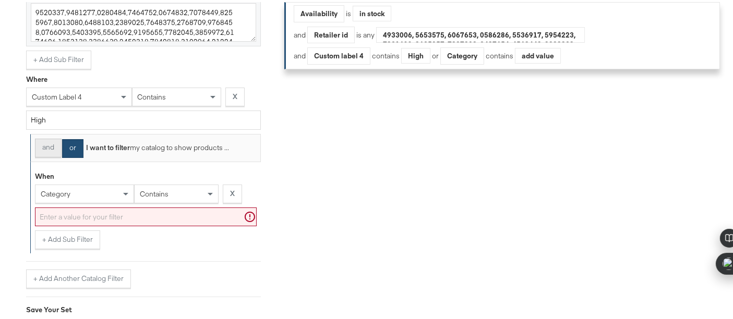
click at [50, 147] on button "and" at bounding box center [48, 146] width 27 height 19
click at [111, 195] on div "category" at bounding box center [84, 192] width 98 height 18
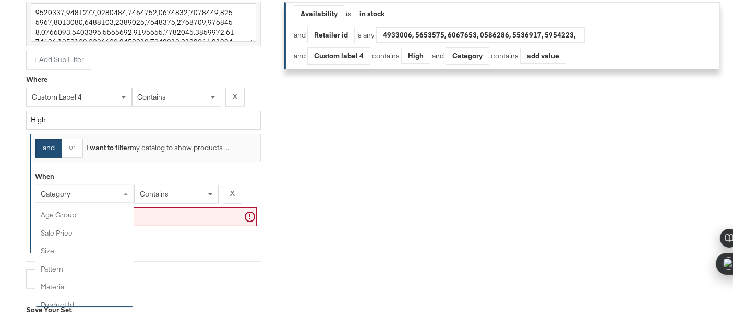
scroll to position [275, 0]
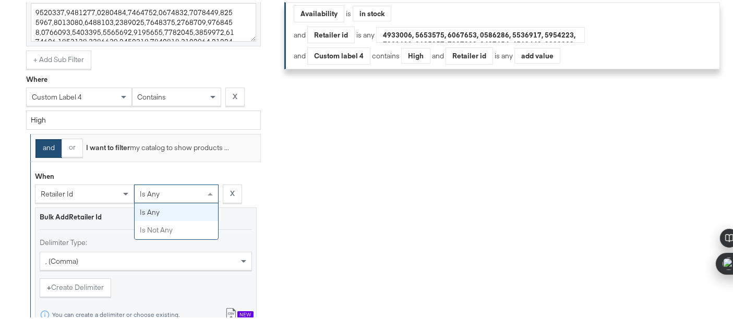
click at [175, 194] on div "is any" at bounding box center [176, 192] width 83 height 18
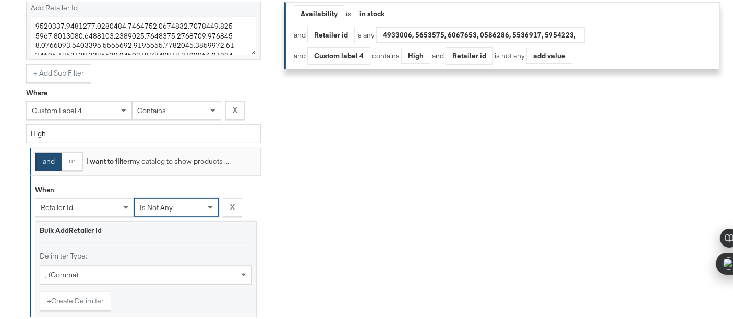
scroll to position [842, 0]
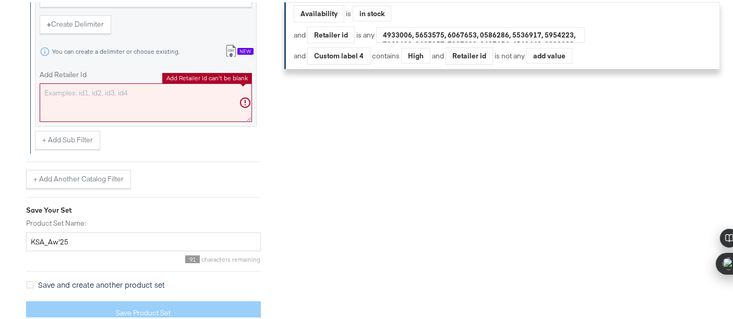
click at [128, 100] on textarea "Add Retailer Id" at bounding box center [146, 100] width 212 height 39
paste textarea "7534762"
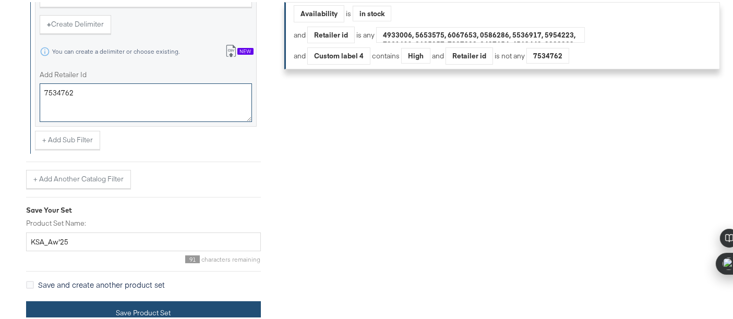
type textarea "7534762"
click at [192, 304] on button "Save Product Set" at bounding box center [143, 310] width 235 height 23
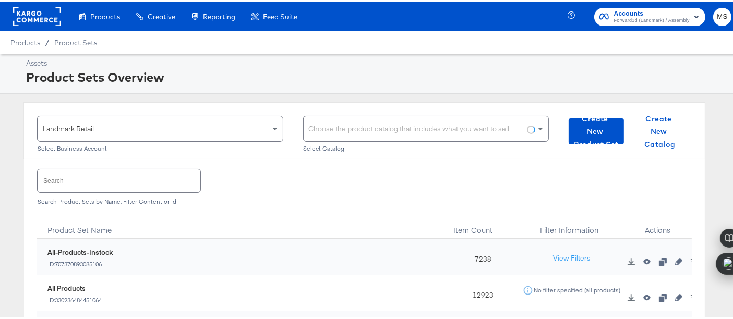
click at [434, 132] on div "Choose the product catalog that includes what you want to sell" at bounding box center [426, 126] width 245 height 25
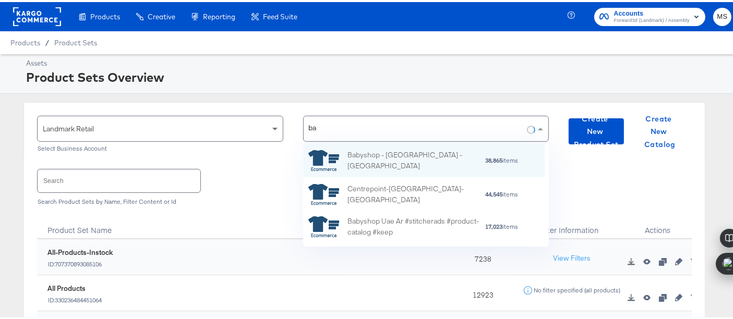
type input "bah"
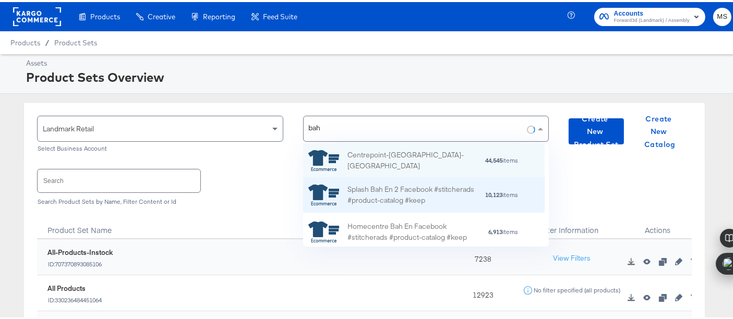
click at [396, 196] on div "Splash Bah En 2 Facebook #stitcherads #product-catalog #keep" at bounding box center [415, 194] width 137 height 22
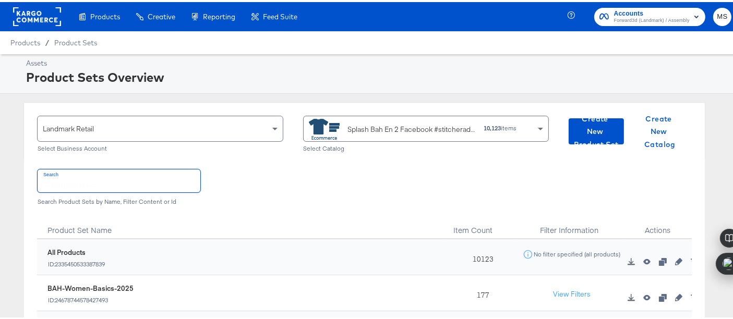
click at [164, 177] on input "text" at bounding box center [119, 178] width 163 height 22
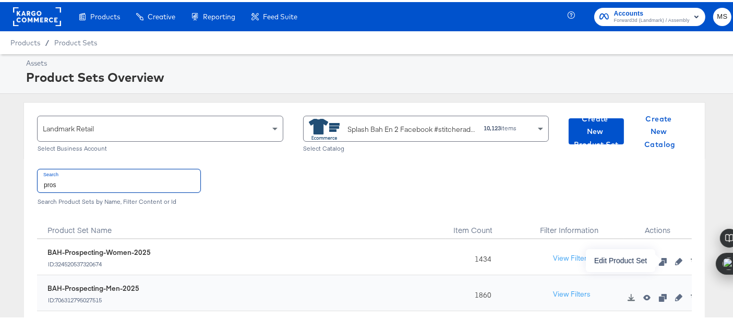
type input "pros"
click at [675, 260] on icon "button" at bounding box center [678, 259] width 7 height 7
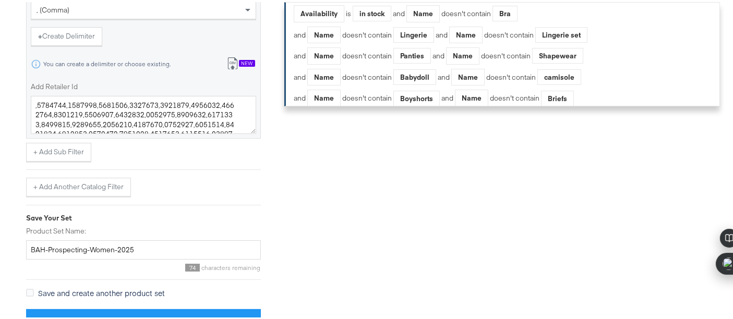
scroll to position [2849, 0]
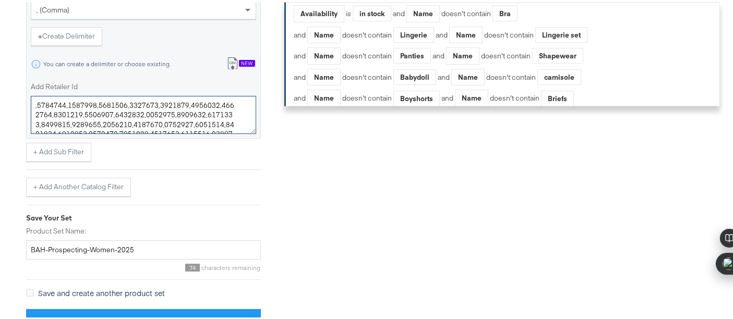
click at [240, 106] on textarea "Add Retailer Id" at bounding box center [143, 113] width 225 height 39
paste textarea "7534762"
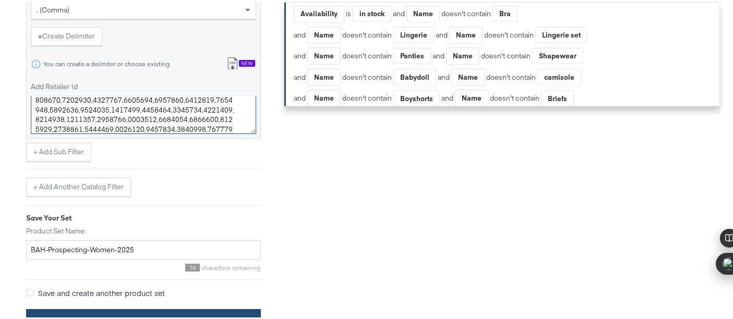
type textarea ",7404800,7404801,7404802,7404803,7404804,7404805,7404806,7404807,7404808,740480…"
click at [173, 309] on button "Save Product Set" at bounding box center [143, 318] width 235 height 23
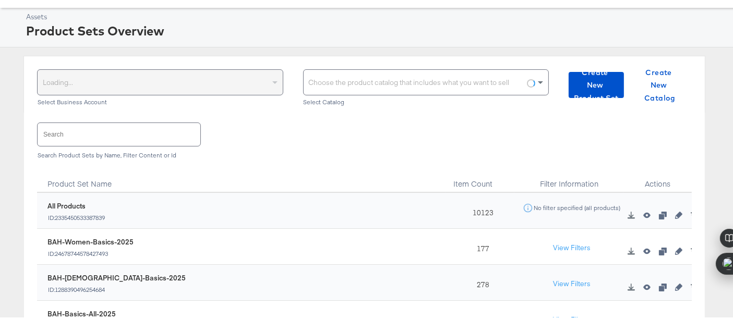
scroll to position [47, 0]
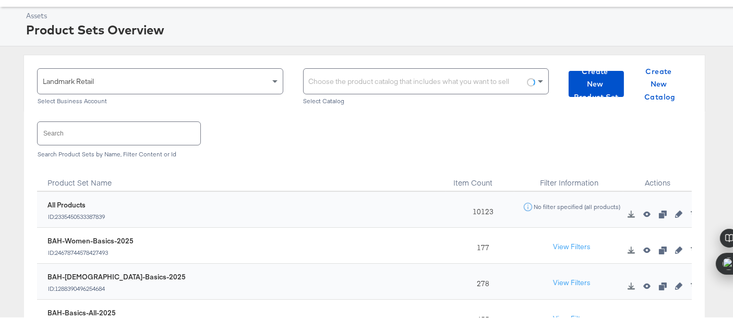
click at [171, 120] on input "text" at bounding box center [119, 131] width 163 height 22
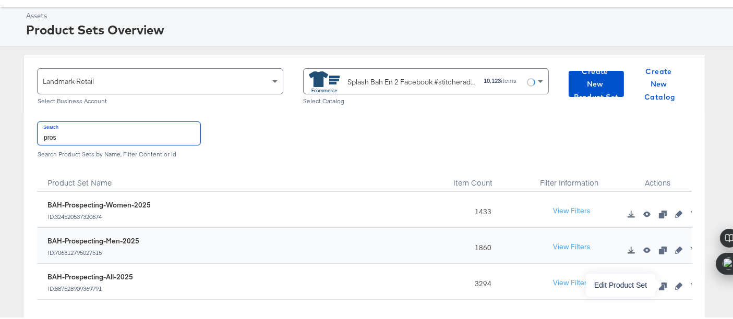
type input "pros"
click at [675, 284] on icon "button" at bounding box center [678, 284] width 7 height 7
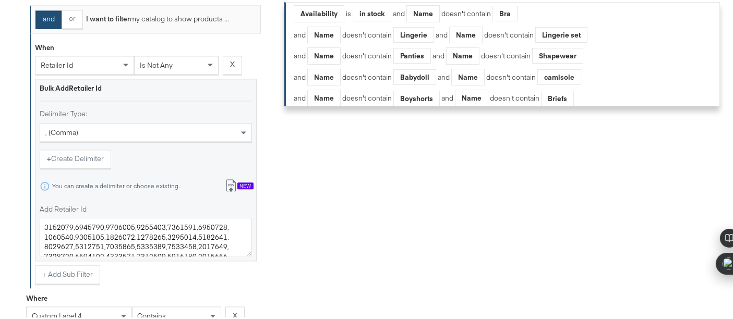
scroll to position [2402, 0]
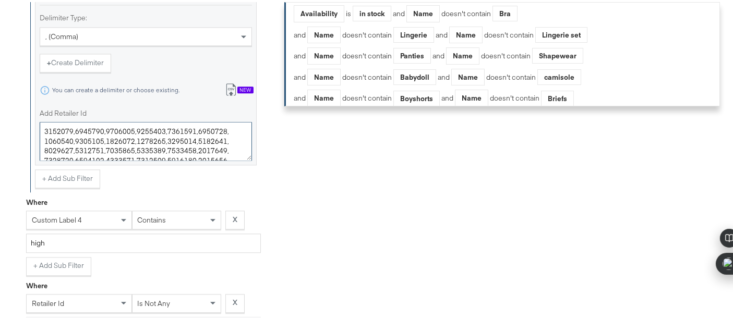
click at [213, 136] on textarea "Add Retailer Id" at bounding box center [146, 139] width 212 height 39
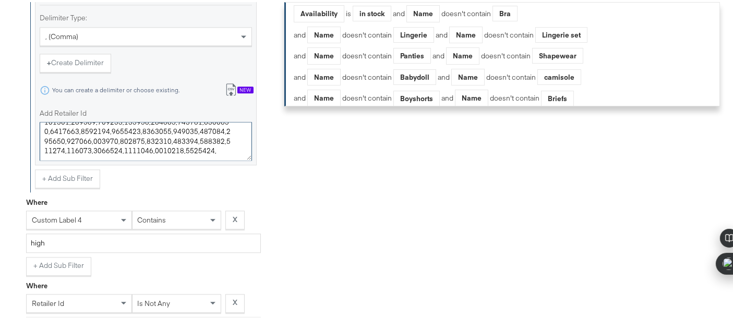
paste textarea "7534762"
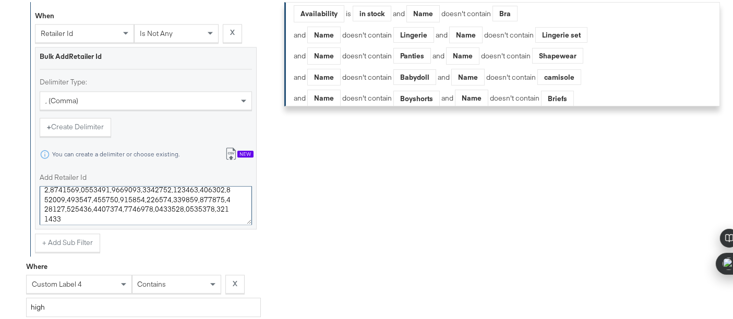
scroll to position [2767, 0]
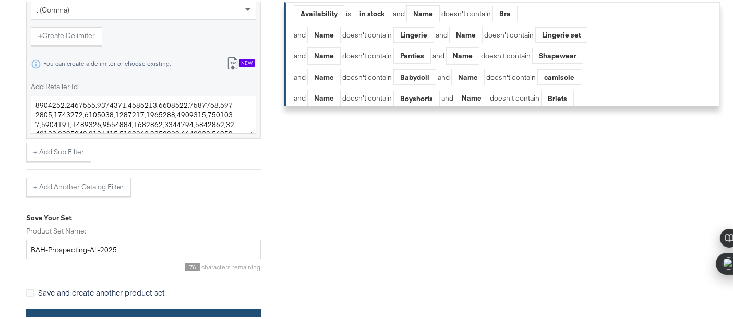
type textarea "4832259,4832260,4832261,4832262,4832646,4832648,4832725,4832726,4832727,4832729…"
click at [202, 307] on button "Save Product Set" at bounding box center [143, 318] width 235 height 23
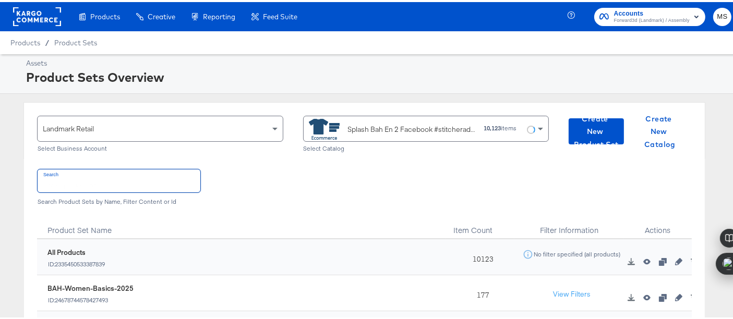
click at [179, 179] on input "text" at bounding box center [119, 178] width 163 height 22
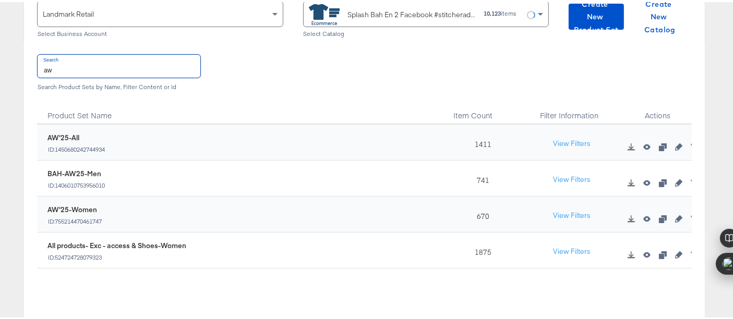
scroll to position [128, 0]
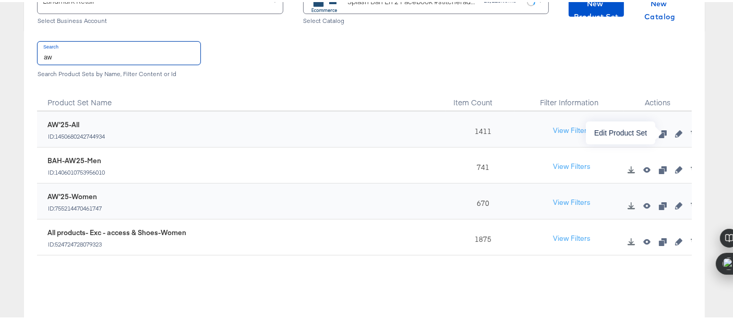
type input "aw"
click at [675, 130] on icon "button" at bounding box center [678, 131] width 7 height 7
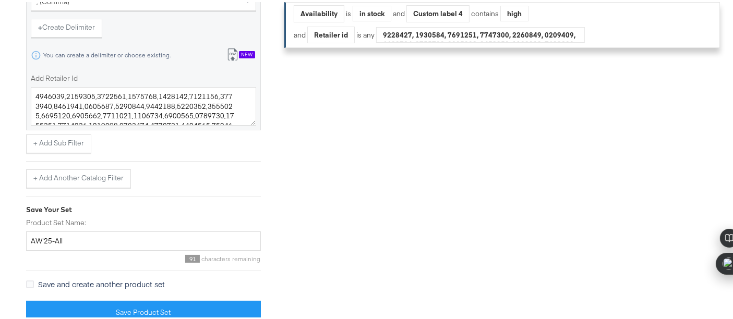
scroll to position [596, 0]
click at [46, 138] on button "+ Add Sub Filter" at bounding box center [58, 141] width 65 height 19
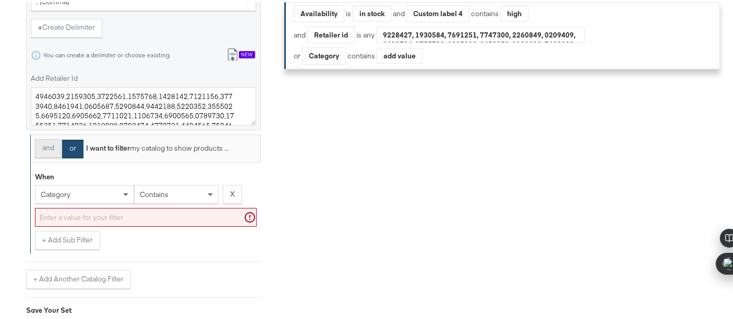
click at [42, 150] on button "and" at bounding box center [48, 146] width 27 height 19
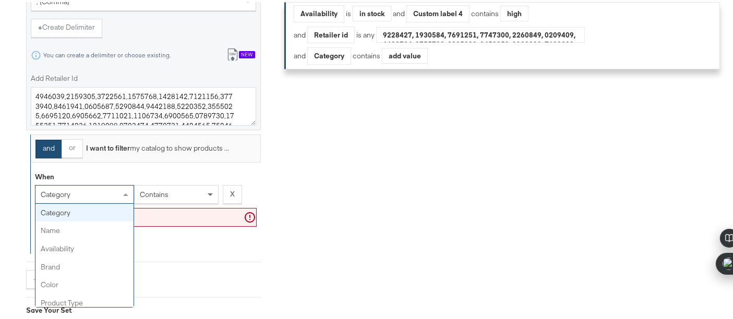
click at [91, 190] on div "category" at bounding box center [84, 193] width 98 height 18
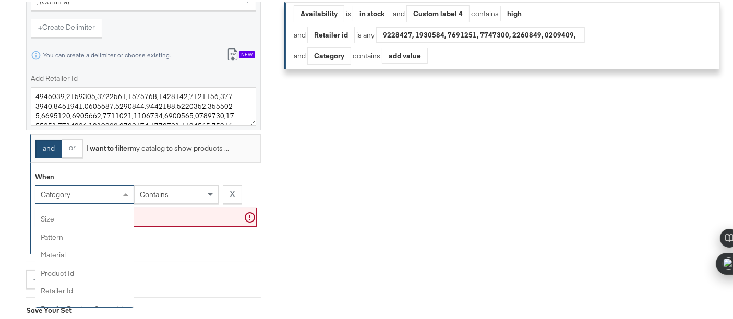
scroll to position [246, 0]
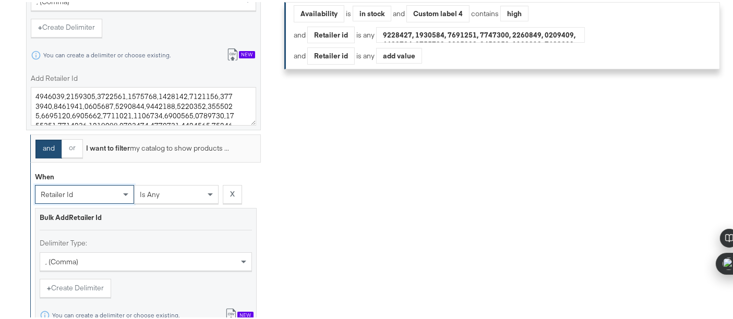
click at [183, 188] on div "is any" at bounding box center [176, 193] width 83 height 18
drag, startPoint x: 179, startPoint y: 223, endPoint x: 163, endPoint y: 248, distance: 29.8
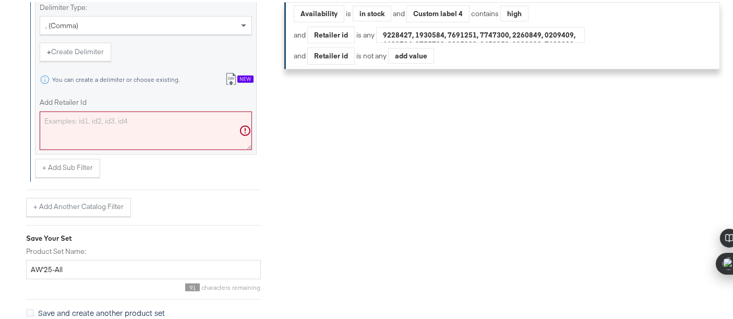
scroll to position [840, 0]
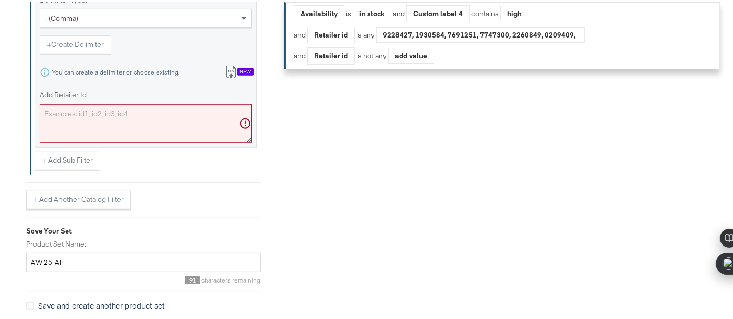
click at [76, 102] on textarea "Add Retailer Id" at bounding box center [146, 121] width 212 height 39
paste textarea "7534762"
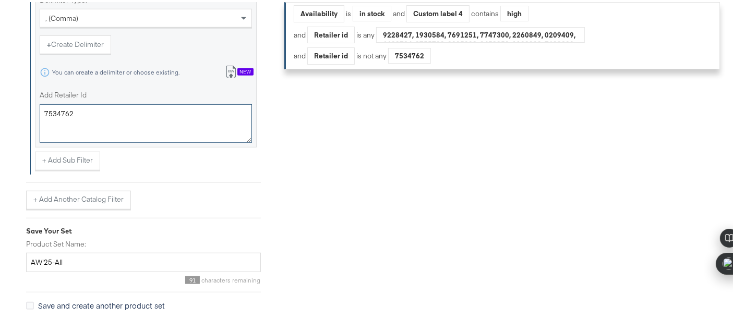
scroll to position [859, 0]
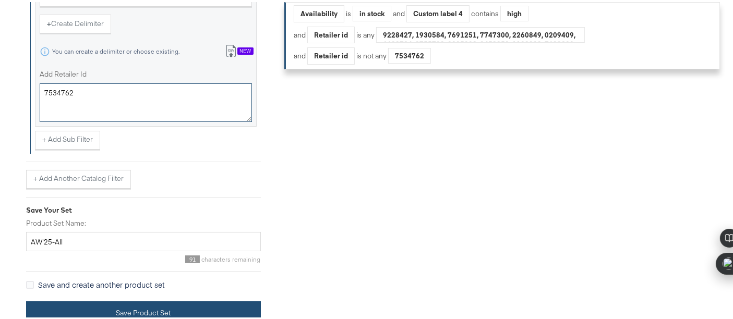
type textarea "7534762"
click at [164, 299] on button "Save Product Set" at bounding box center [143, 310] width 235 height 23
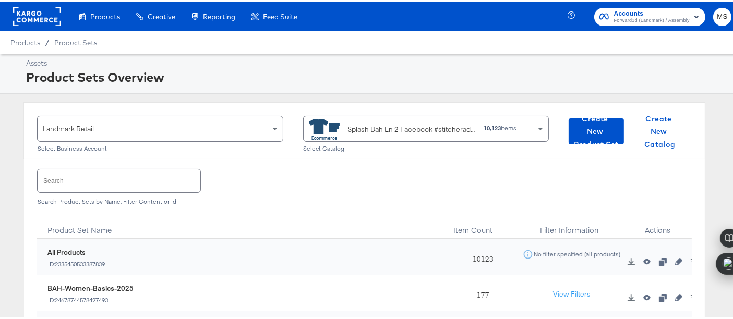
click at [155, 186] on input "text" at bounding box center [119, 178] width 163 height 22
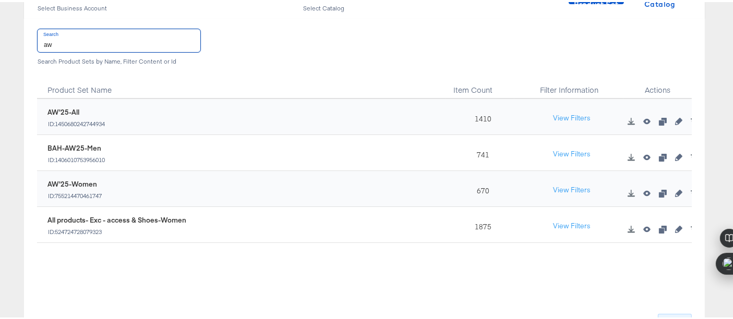
scroll to position [147, 0]
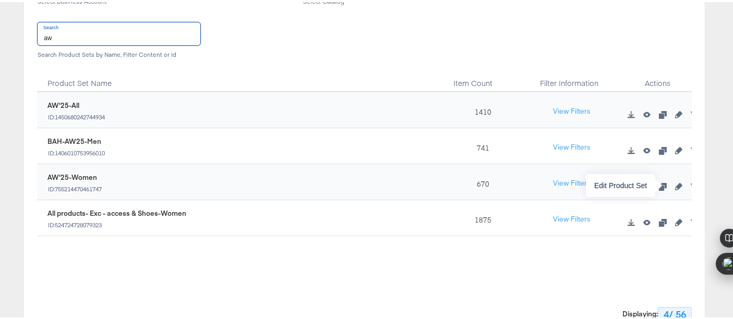
type input "aw"
click at [671, 184] on button "button" at bounding box center [679, 184] width 16 height 7
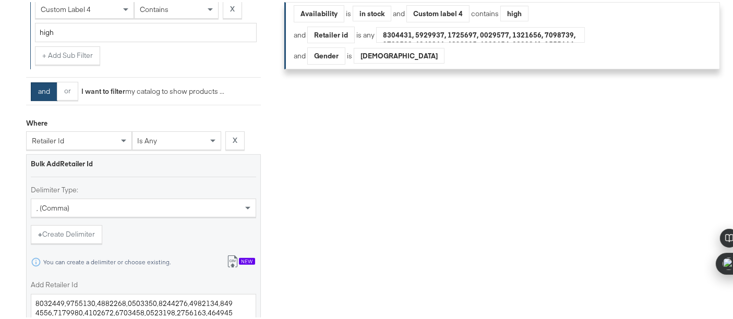
scroll to position [679, 0]
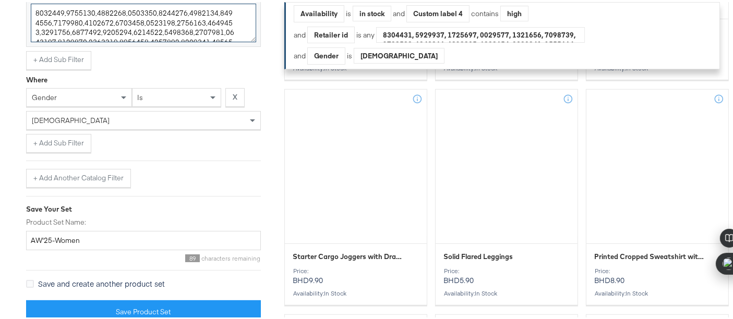
click at [244, 31] on textarea "Add Retailer Id" at bounding box center [143, 21] width 225 height 39
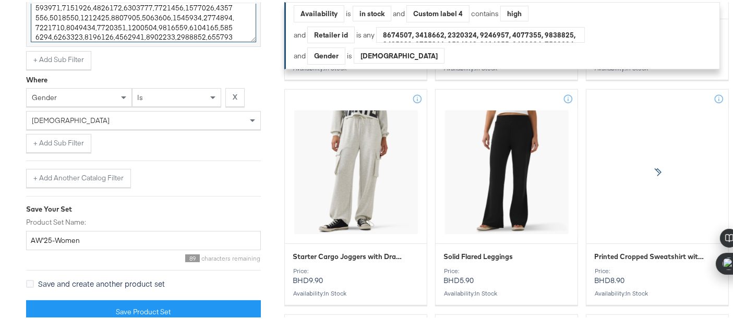
paste textarea "7534762"
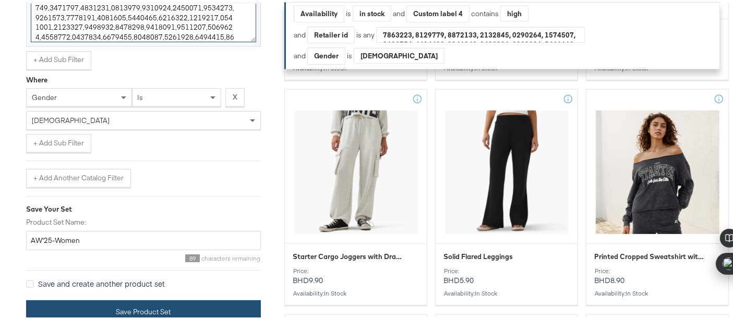
type textarea "6040175,3414862,3414861,3414859,3414860,2097213,1025163,1025161,2097208,1025202…"
click at [188, 298] on button "Save Product Set" at bounding box center [143, 309] width 235 height 23
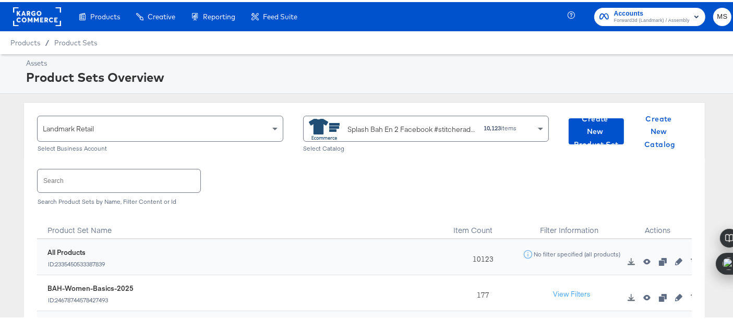
click at [83, 178] on input "text" at bounding box center [119, 178] width 163 height 22
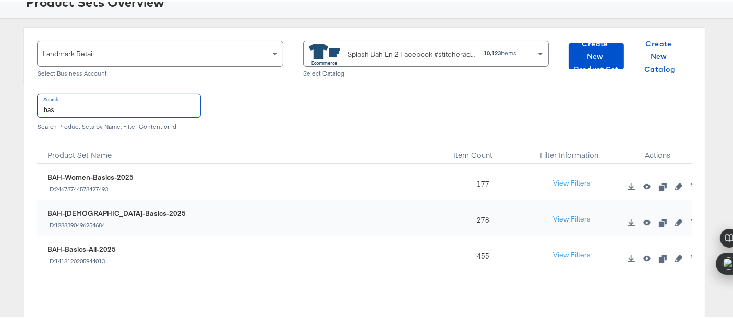
scroll to position [77, 0]
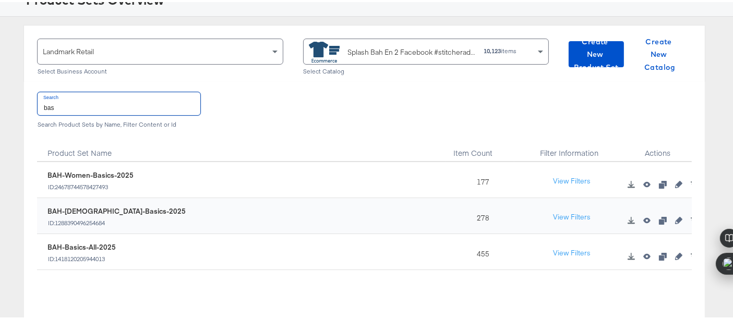
type input "bas"
click at [675, 185] on icon "button" at bounding box center [678, 182] width 7 height 7
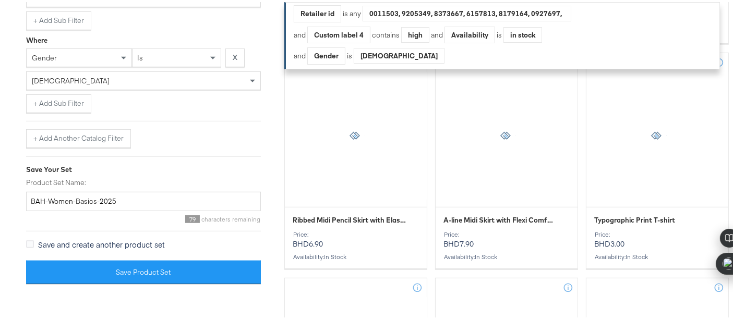
scroll to position [725, 0]
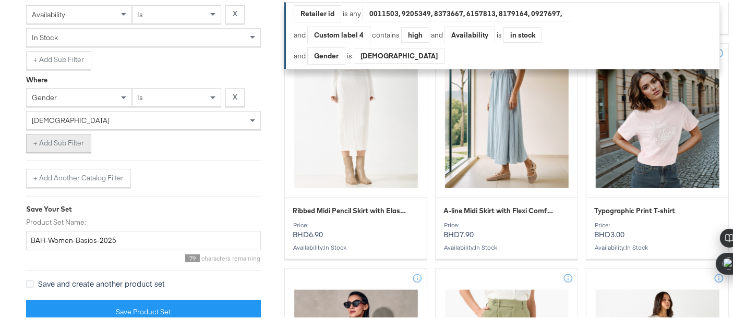
click at [45, 142] on button "+ Add Sub Filter" at bounding box center [58, 141] width 65 height 19
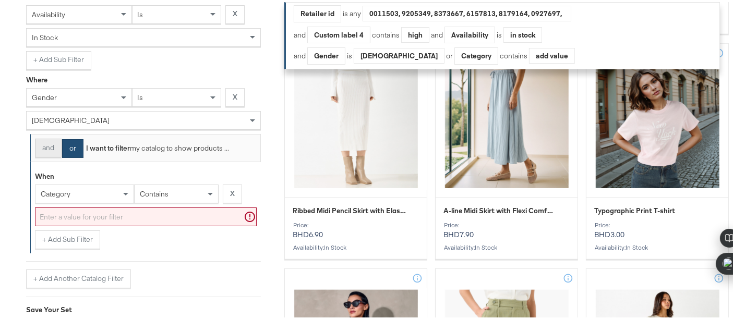
click at [55, 150] on button "and" at bounding box center [48, 146] width 27 height 19
click at [95, 190] on div "category" at bounding box center [84, 192] width 98 height 18
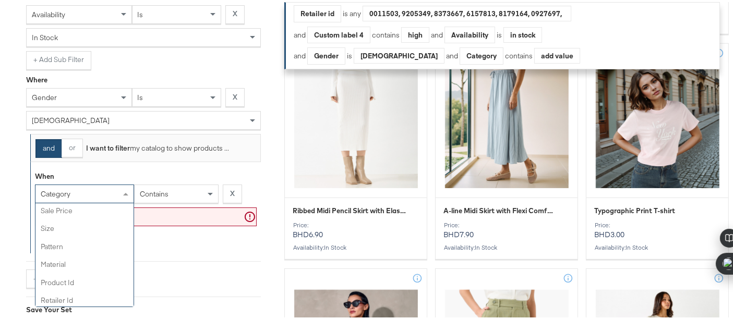
scroll to position [261, 0]
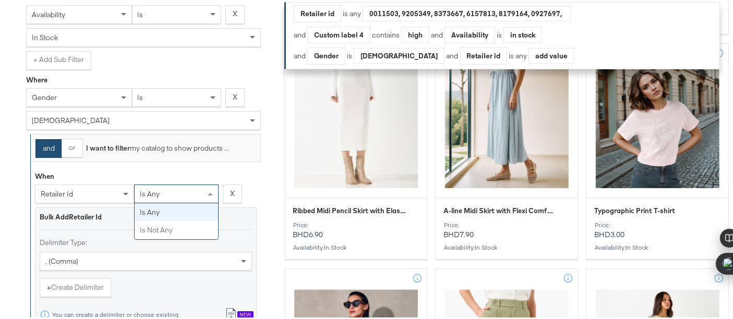
click at [175, 193] on div "is any" at bounding box center [176, 192] width 83 height 18
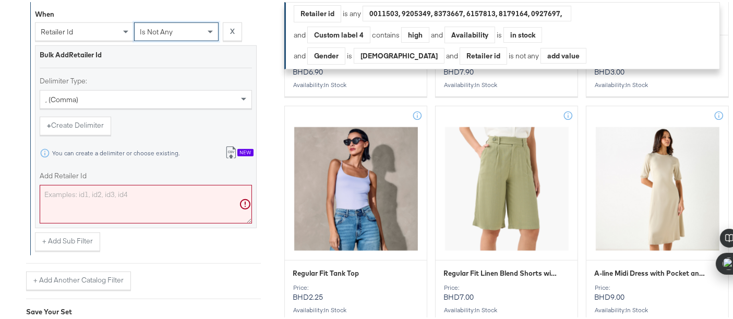
scroll to position [918, 0]
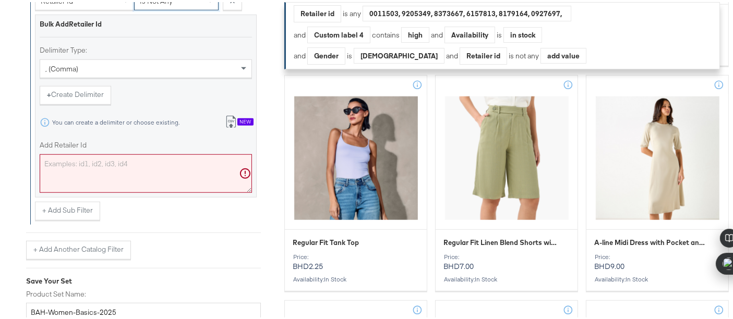
click at [169, 166] on textarea "Add Retailer Id" at bounding box center [146, 171] width 212 height 39
paste textarea "7534762"
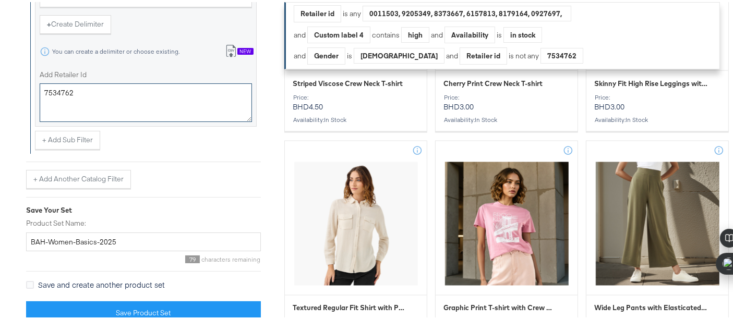
scroll to position [2062, 0]
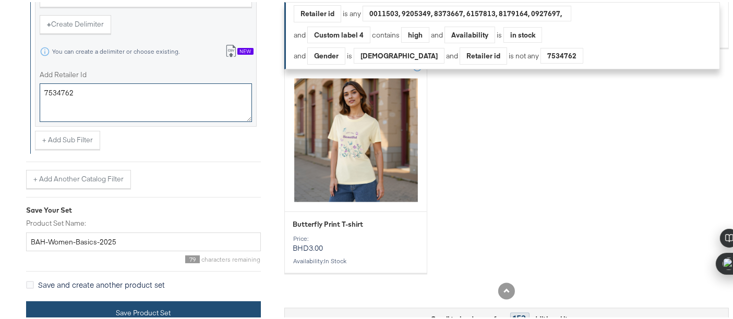
type textarea "7534762"
click at [190, 308] on button "Save Product Set" at bounding box center [143, 310] width 235 height 23
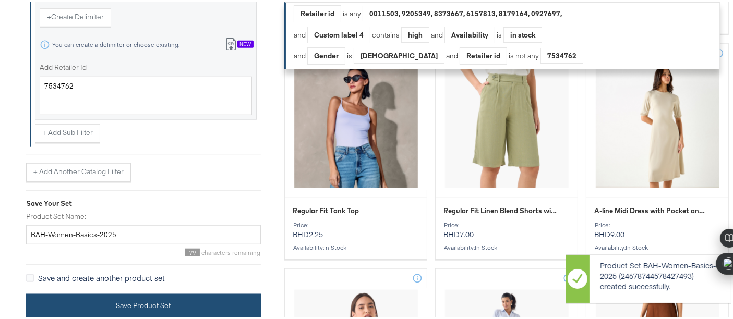
click at [195, 297] on button "Save Product Set" at bounding box center [143, 303] width 235 height 23
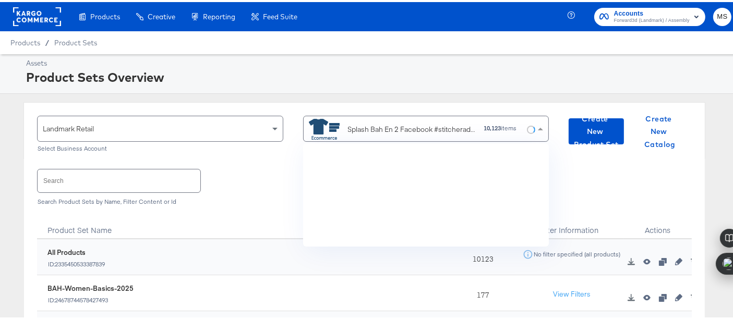
click at [405, 120] on div "Splash Bah En 2 Facebook #stitcherads #product-catalog #keep" at bounding box center [392, 127] width 167 height 21
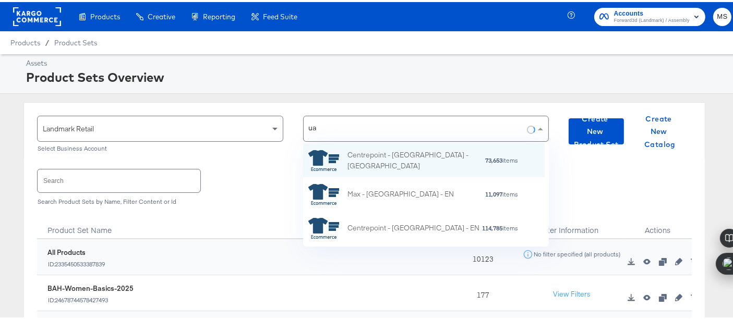
type input "[GEOGRAPHIC_DATA]"
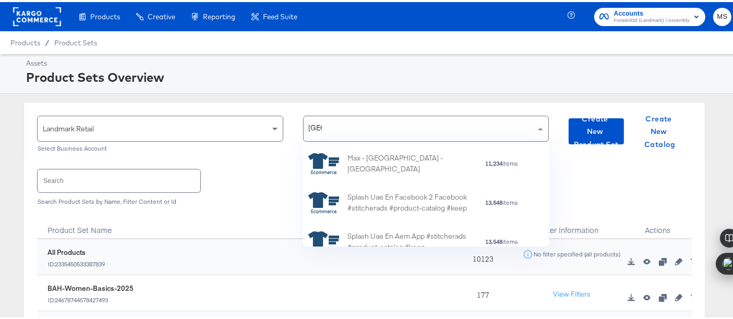
scroll to position [366, 0]
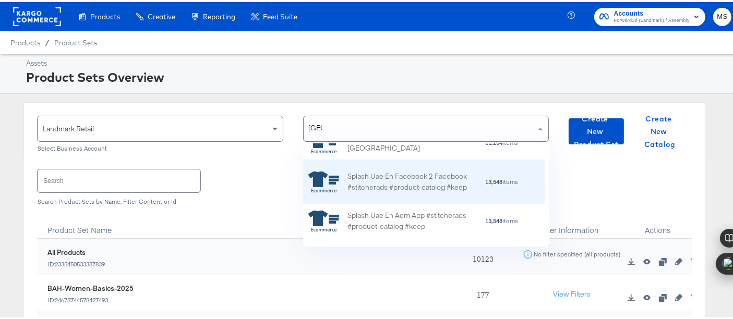
click at [383, 188] on div "Splash Uae En Facebook 2 Facebook #stitcherads #product-catalog #keep" at bounding box center [415, 180] width 137 height 22
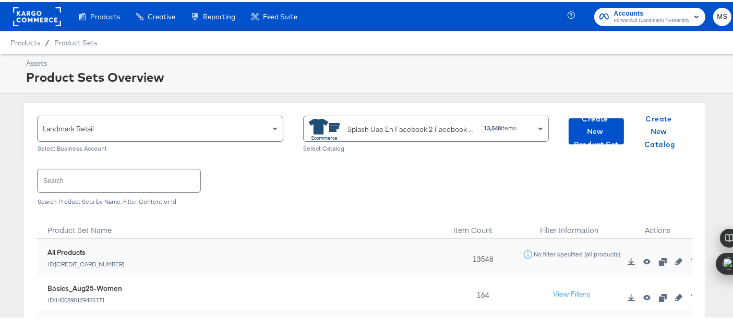
click at [164, 182] on input "text" at bounding box center [119, 178] width 163 height 22
type input "bas"
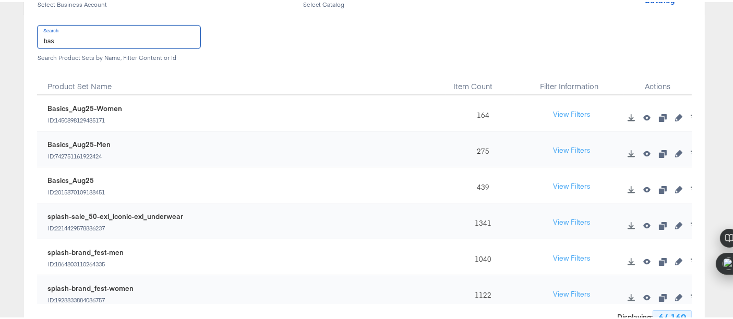
scroll to position [156, 0]
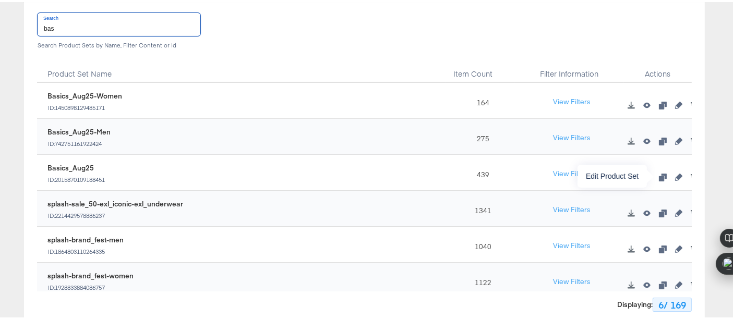
click at [675, 174] on icon "button" at bounding box center [678, 175] width 7 height 7
